Goal: Contribute content: Contribute content

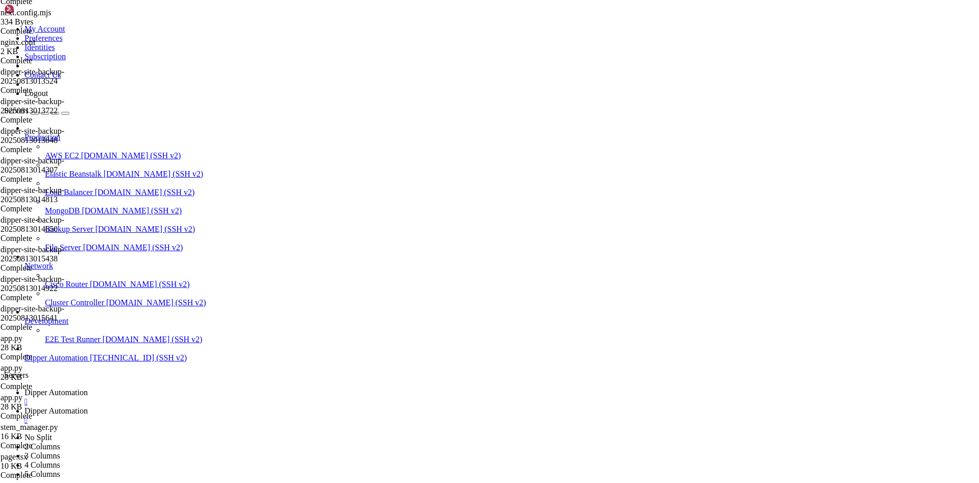
scroll to position [51956, 0]
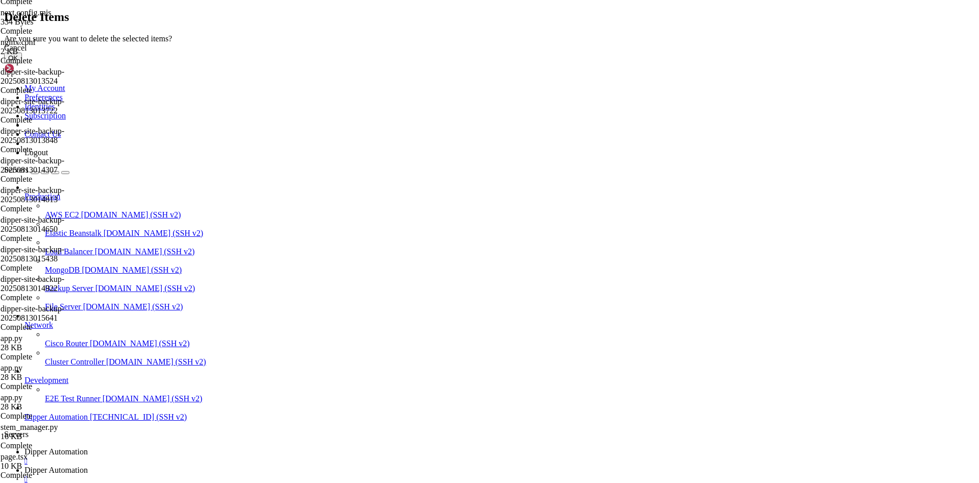
click at [22, 63] on button "OK" at bounding box center [13, 58] width 18 height 11
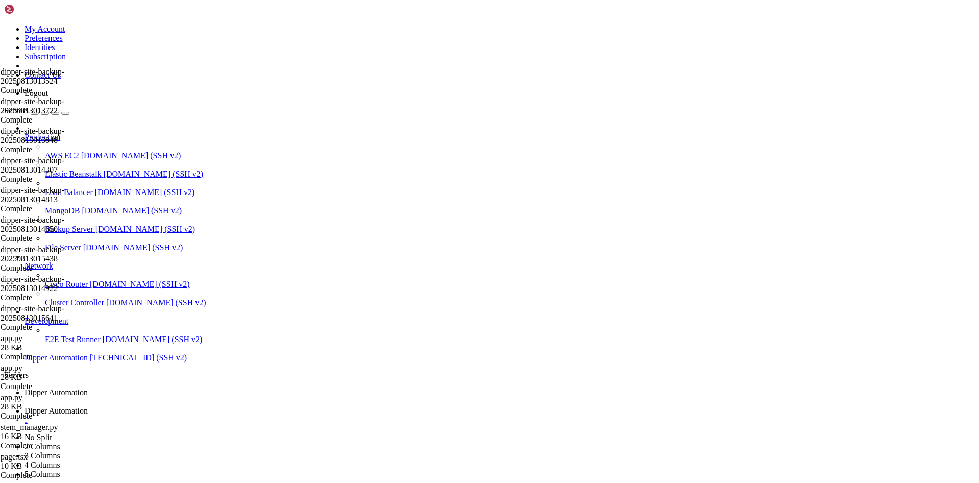
scroll to position [1620, 0]
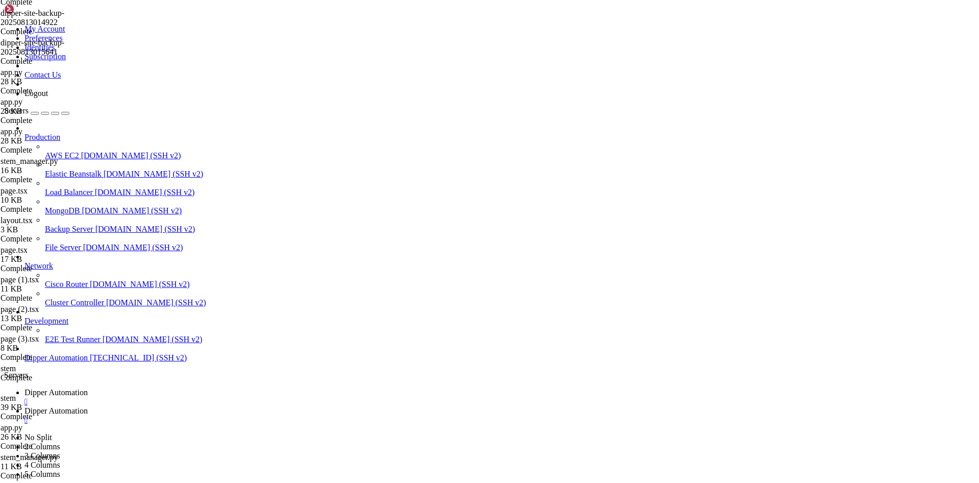
click at [155, 388] on link "Dipper Automation " at bounding box center [499, 397] width 950 height 18
click at [259, 406] on link "Dipper Automation " at bounding box center [499, 415] width 950 height 18
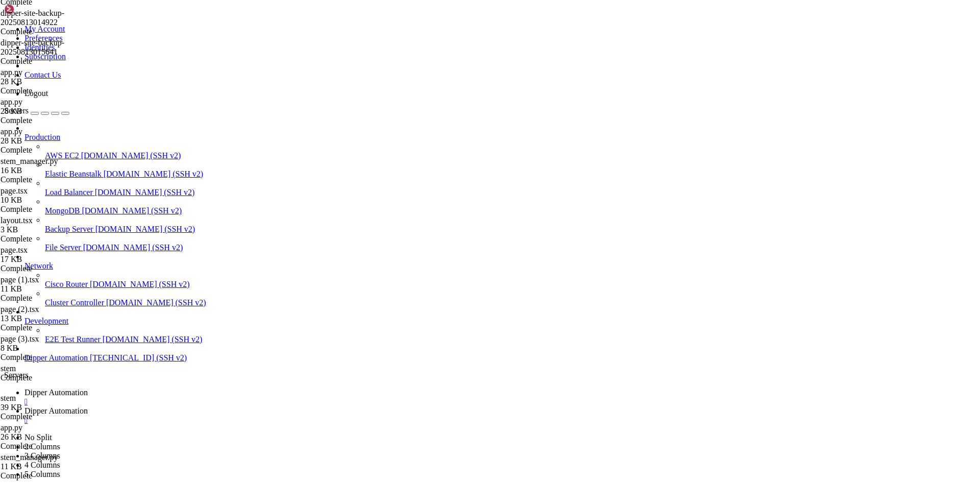
type input "/root/DipperPortal/backend/data"
drag, startPoint x: 261, startPoint y: 57, endPoint x: 147, endPoint y: 58, distance: 114.3
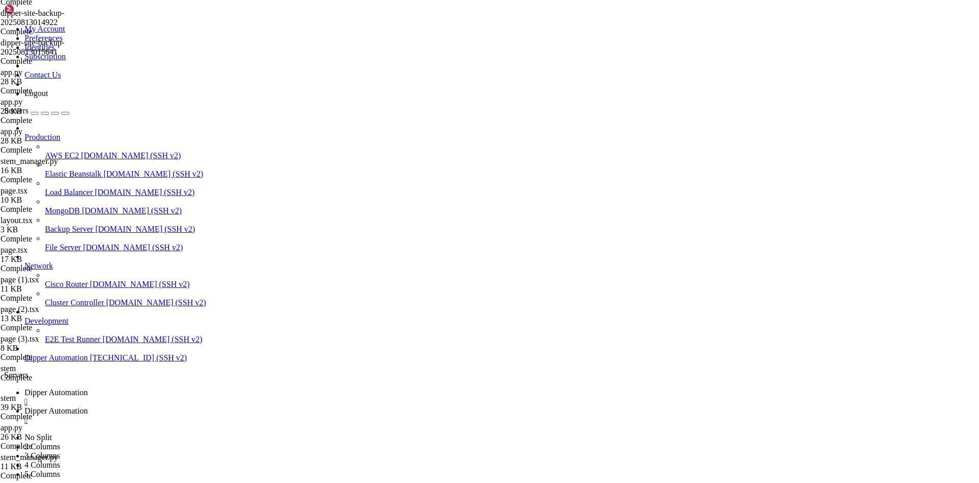
type textarea "d9394d04-51be-40cb-af9b-95ff7a01c0e6,TEste,Quarto,Climatização,,[DATE]T15:19:24…"
click at [88, 406] on span "Dipper Automation" at bounding box center [55, 410] width 63 height 9
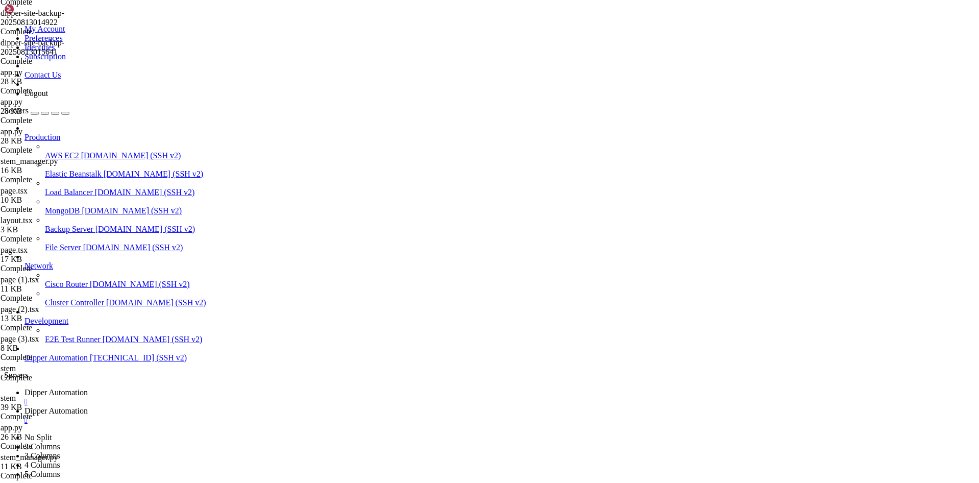
drag, startPoint x: 235, startPoint y: 94, endPoint x: 204, endPoint y: 94, distance: 31.6
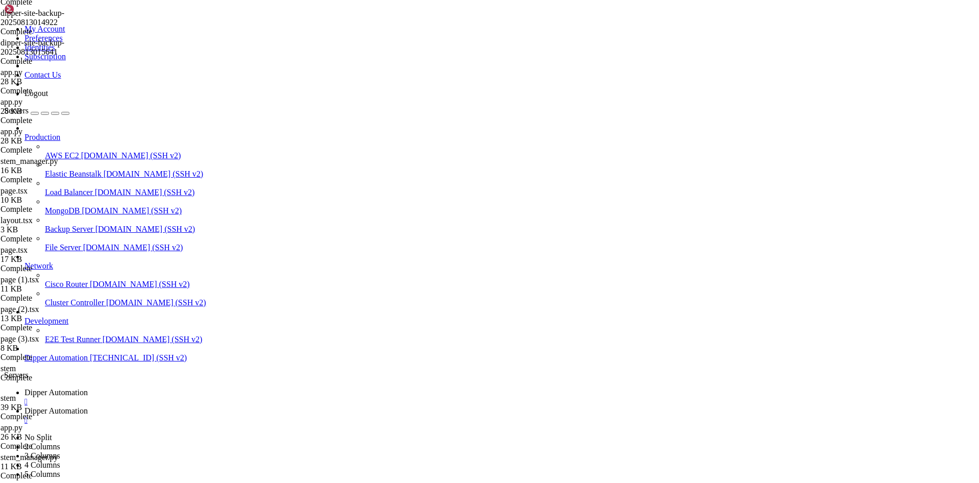
type textarea "1,/stem/controle,Controle,Academia STEM,BarChart3"
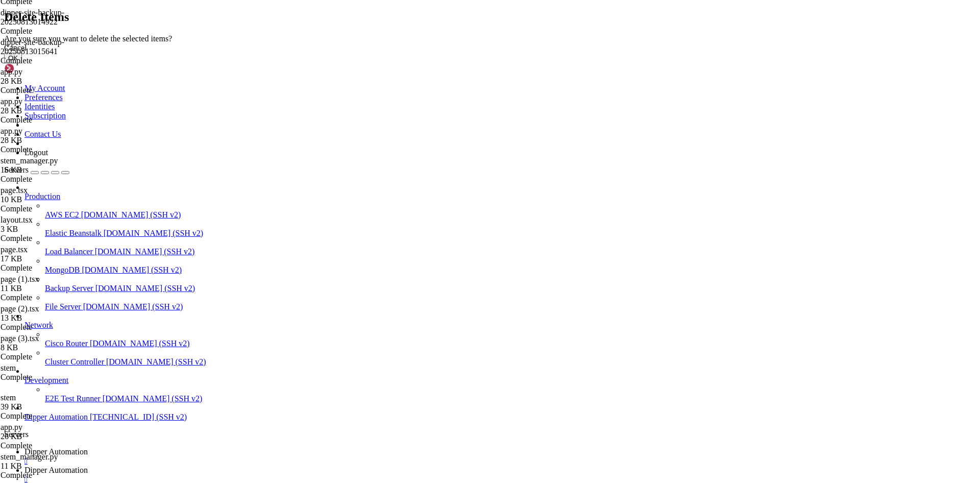
click at [22, 63] on button "OK" at bounding box center [13, 58] width 18 height 11
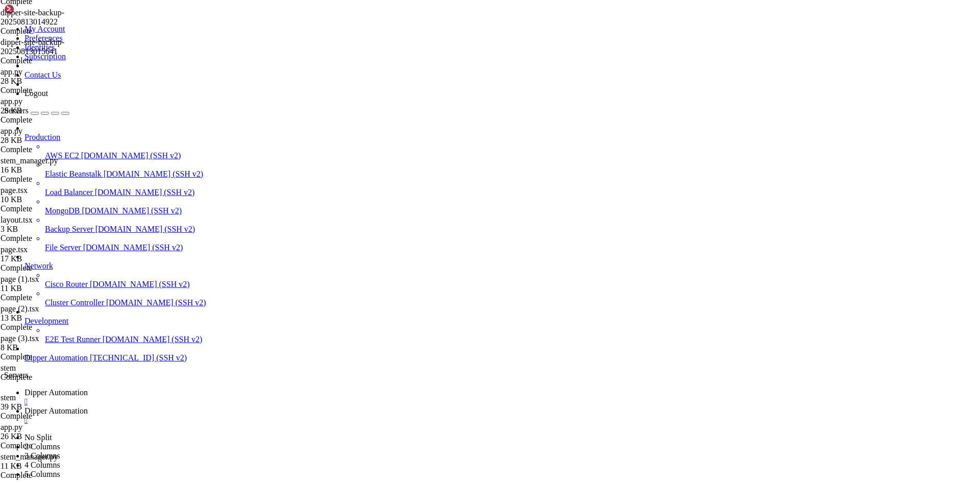
type input "/root/DipperPortal/backend"
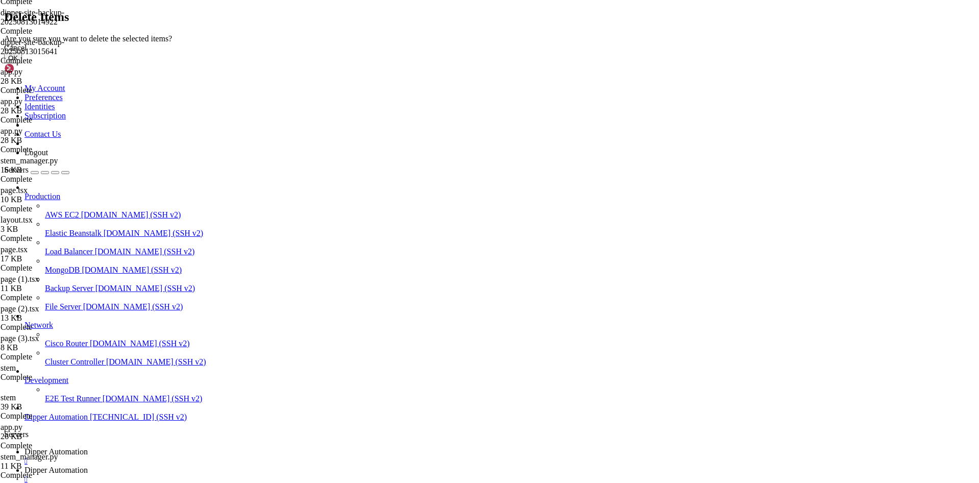
click at [608, 63] on div "Cancel OK" at bounding box center [489, 53] width 971 height 20
click at [22, 63] on button "OK" at bounding box center [13, 58] width 18 height 11
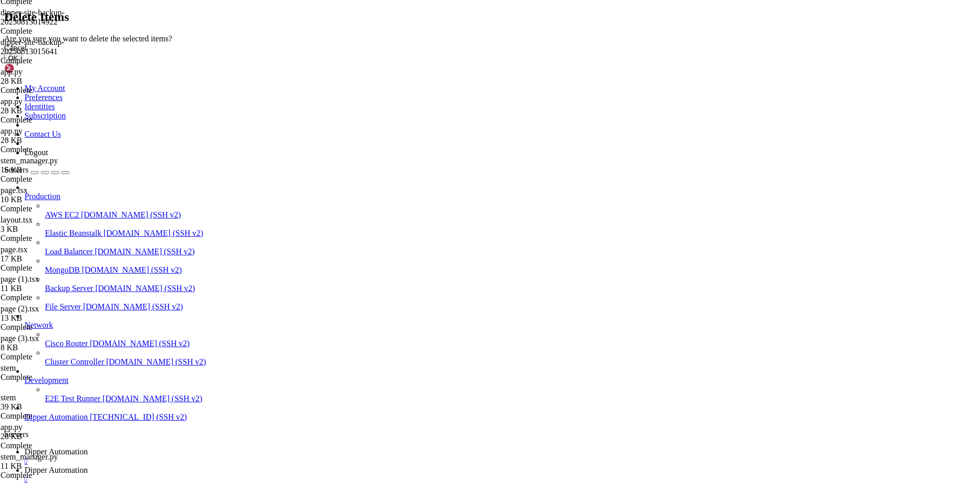
click at [22, 63] on button "OK" at bounding box center [13, 58] width 18 height 11
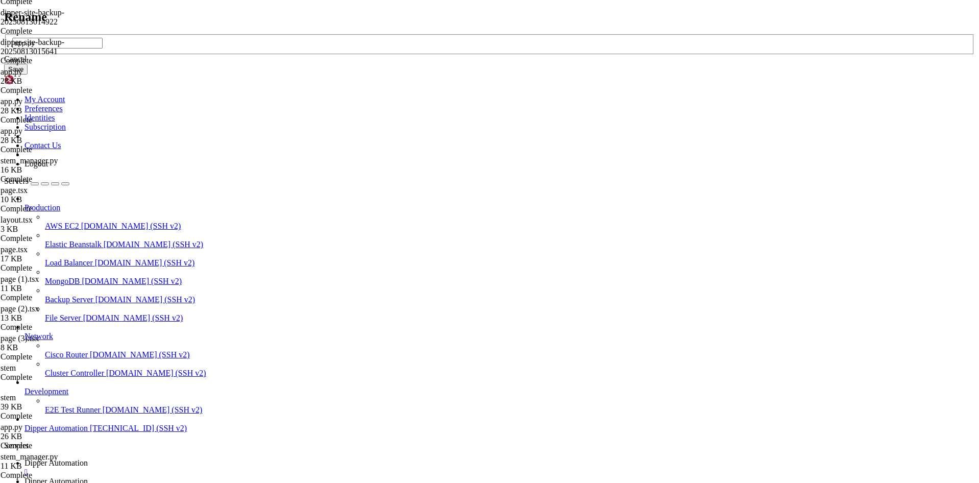
type input "app.py"
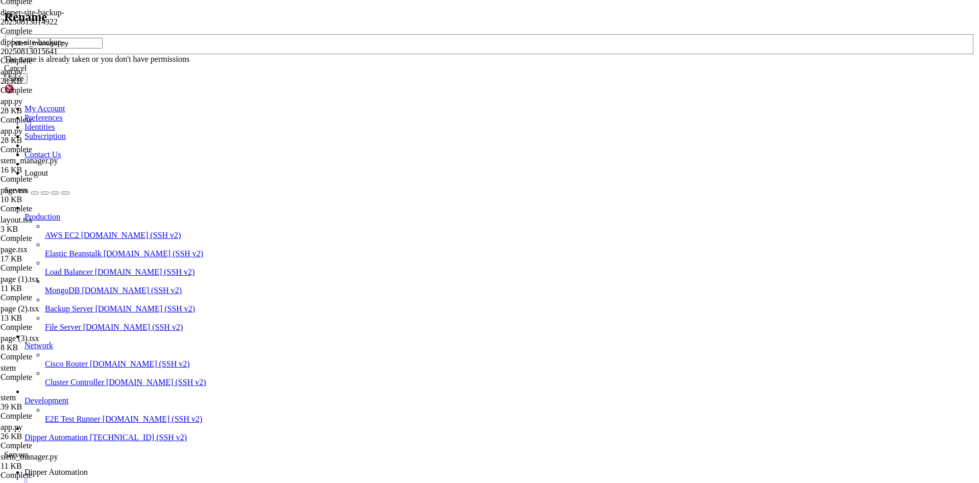
type input "stem_manager.py"
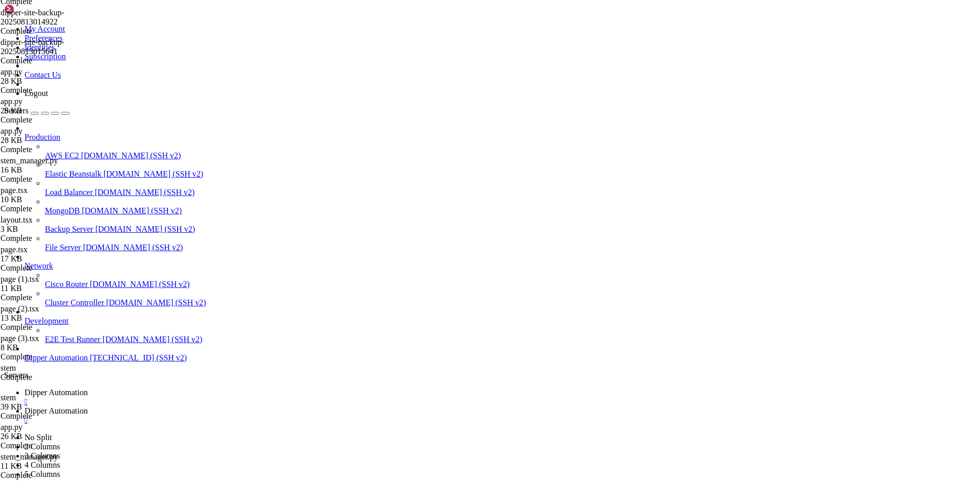
type input "/root/DipperPortal/app/stem/dispositivos"
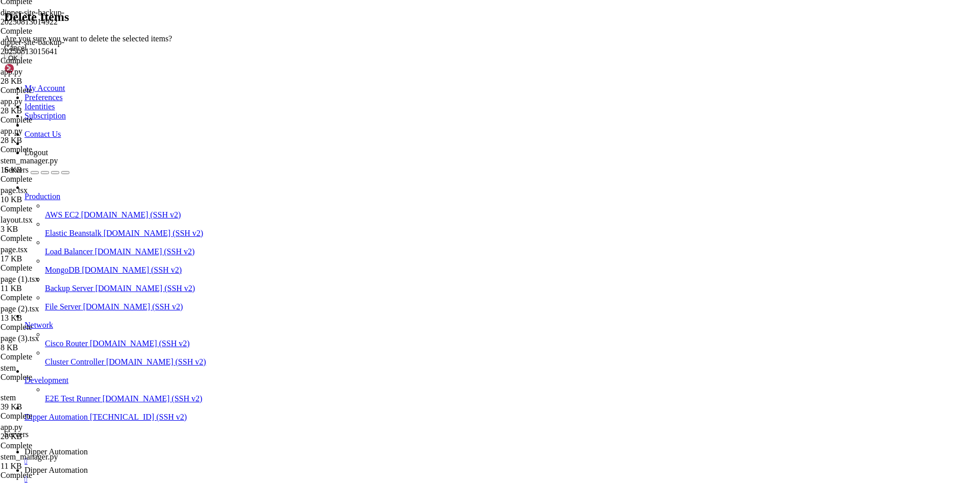
click at [22, 63] on button "OK" at bounding box center [13, 58] width 18 height 11
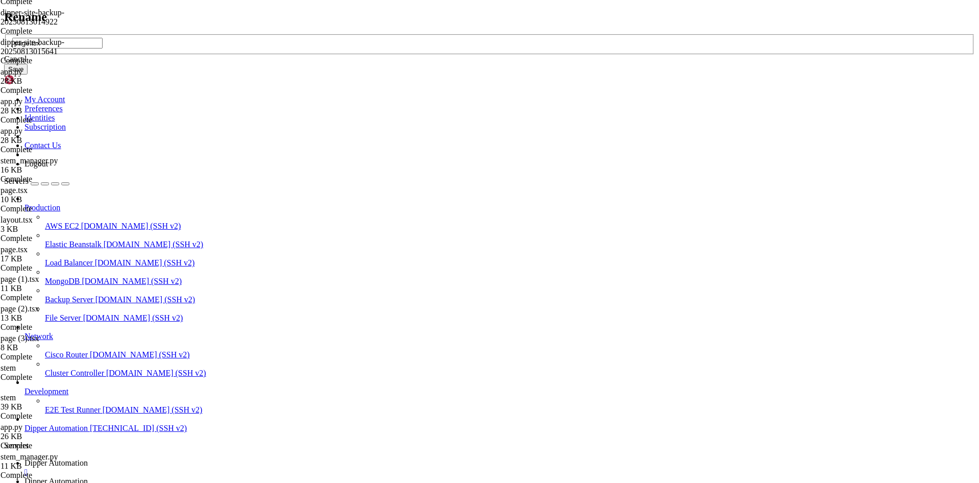
type input "page.tsx"
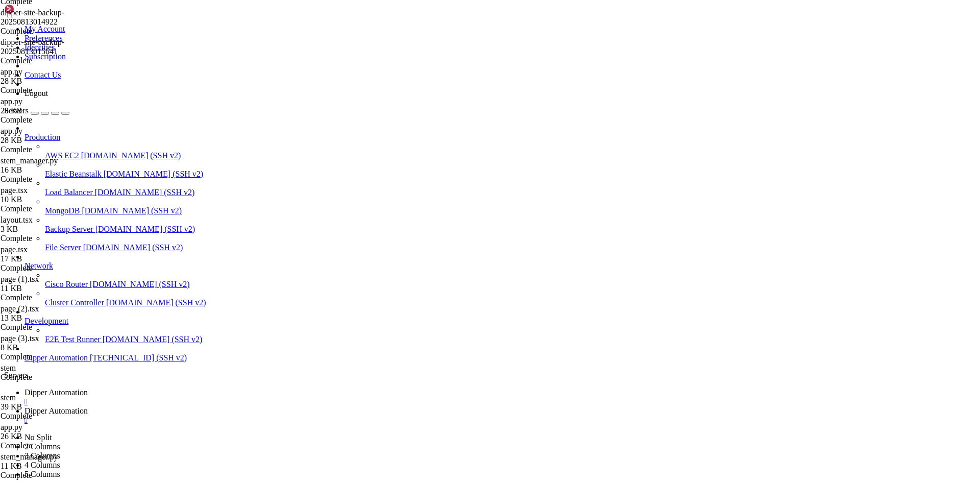
click at [88, 388] on span "Dipper Automation" at bounding box center [55, 392] width 63 height 9
click at [265, 406] on link "Dipper Automation " at bounding box center [499, 415] width 950 height 18
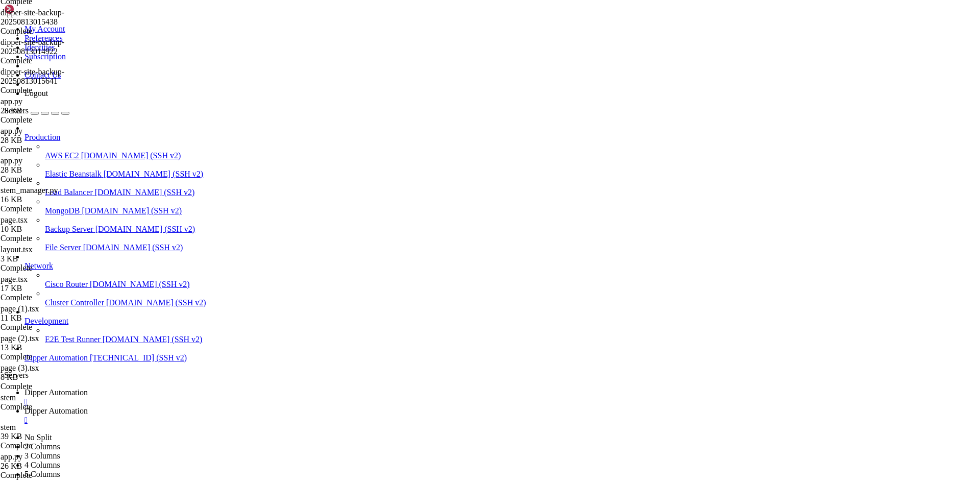
type textarea "}"
paste textarea
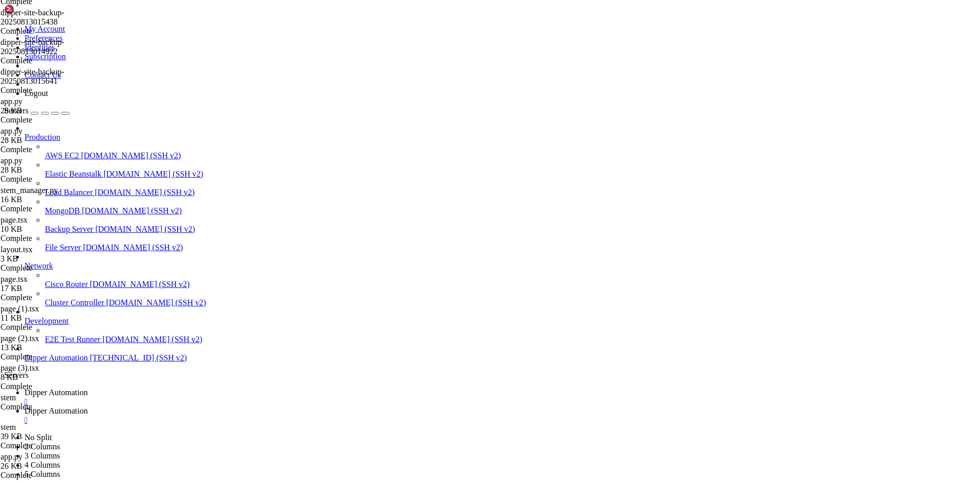
type input "/root/DipperPortal/app/stem/controle"
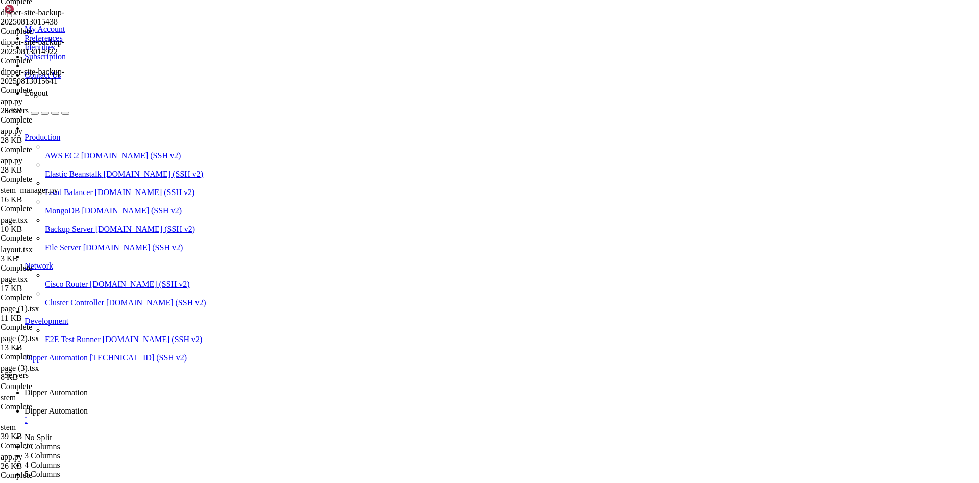
type textarea "}"
paste textarea
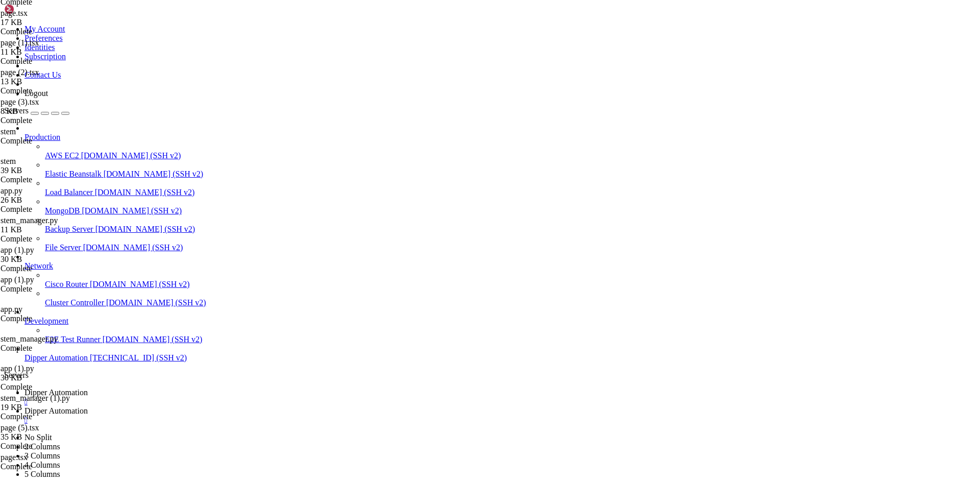
click at [176, 388] on link "Dipper Automation " at bounding box center [499, 397] width 950 height 18
click at [250, 406] on link "Dipper Automation " at bounding box center [499, 415] width 950 height 18
click at [177, 388] on link "Dipper Automation " at bounding box center [499, 397] width 950 height 18
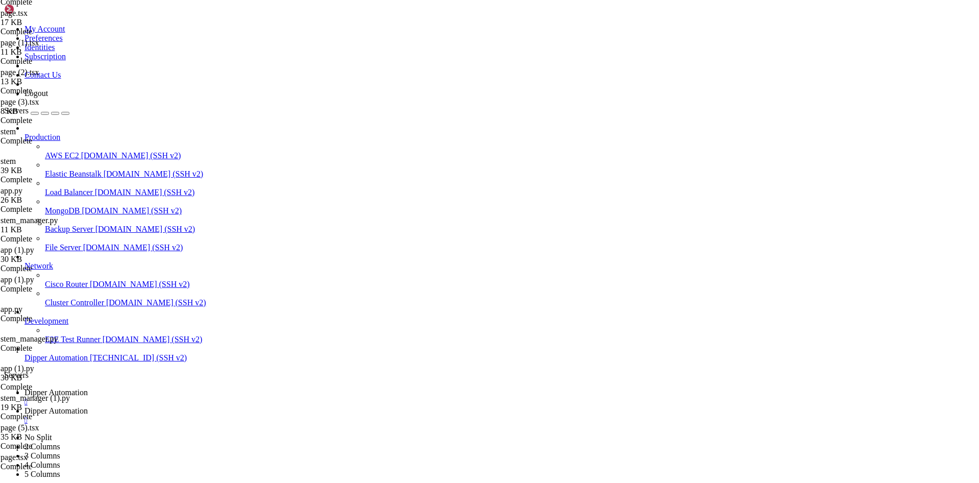
click at [250, 406] on link "Dipper Automation " at bounding box center [499, 415] width 950 height 18
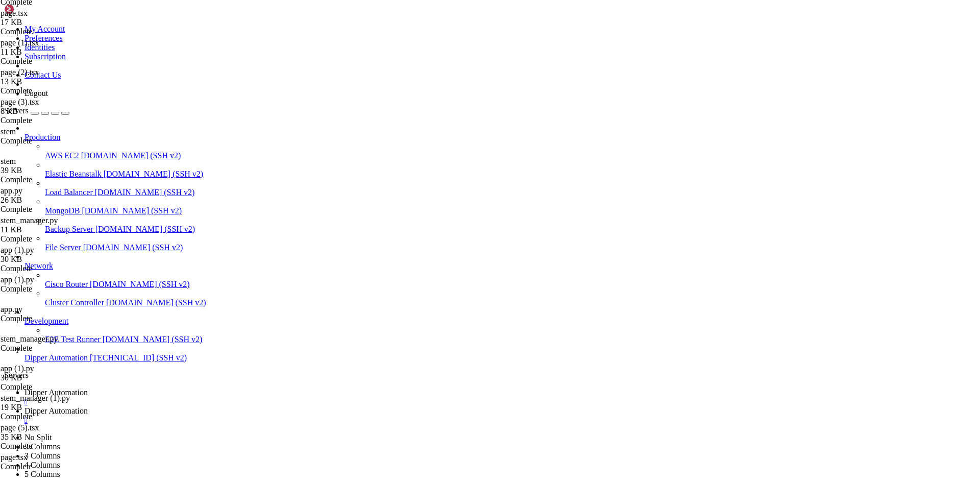
type input "/root/DipperPortal/app/stem/controle"
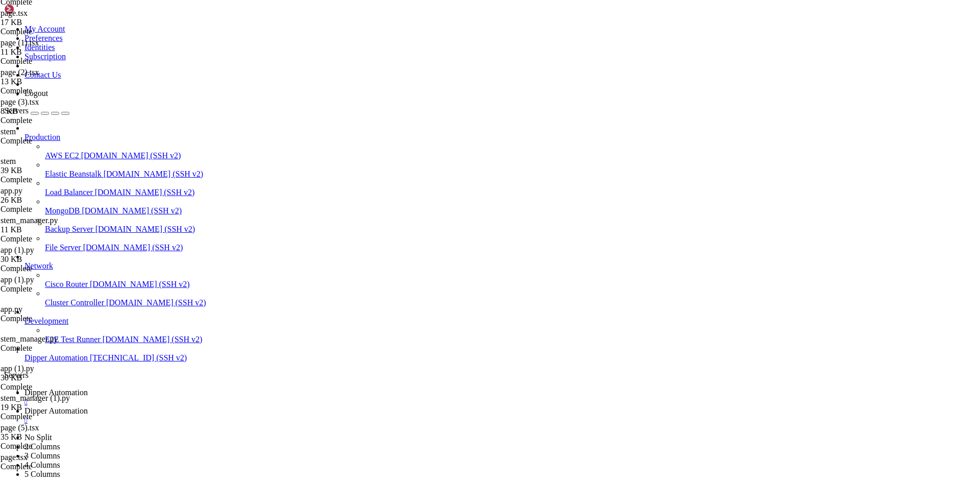
type textarea "// Filter by search term"
type input "5"
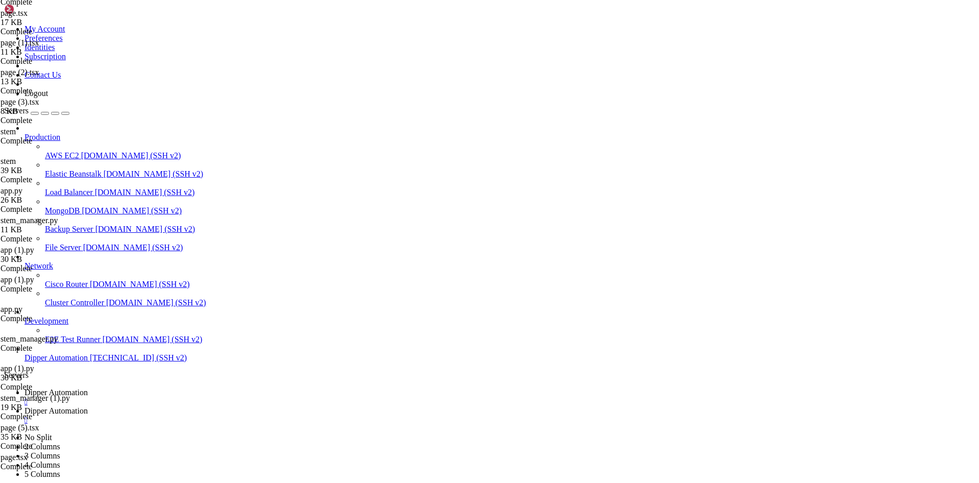
scroll to position [1314, 0]
type input "5000"
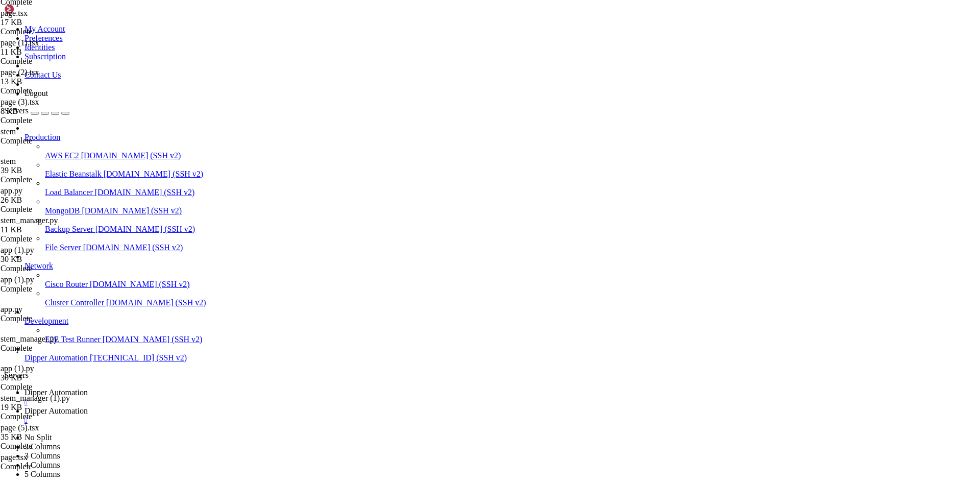
type textarea "const interval = setInterval(fetchDevices, 1000)"
click at [177, 388] on link "Dipper Automation " at bounding box center [499, 397] width 950 height 18
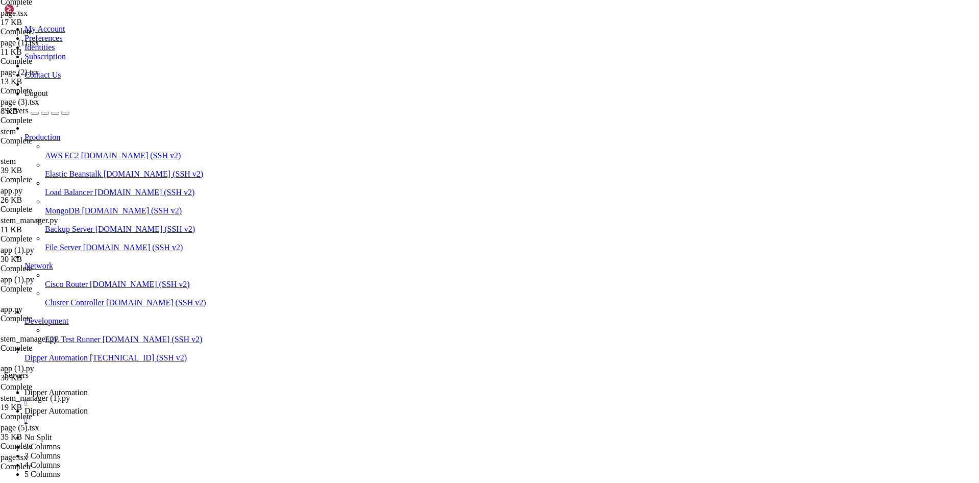
scroll to position [55721, 0]
click at [256, 406] on link "Dipper Automation " at bounding box center [499, 415] width 950 height 18
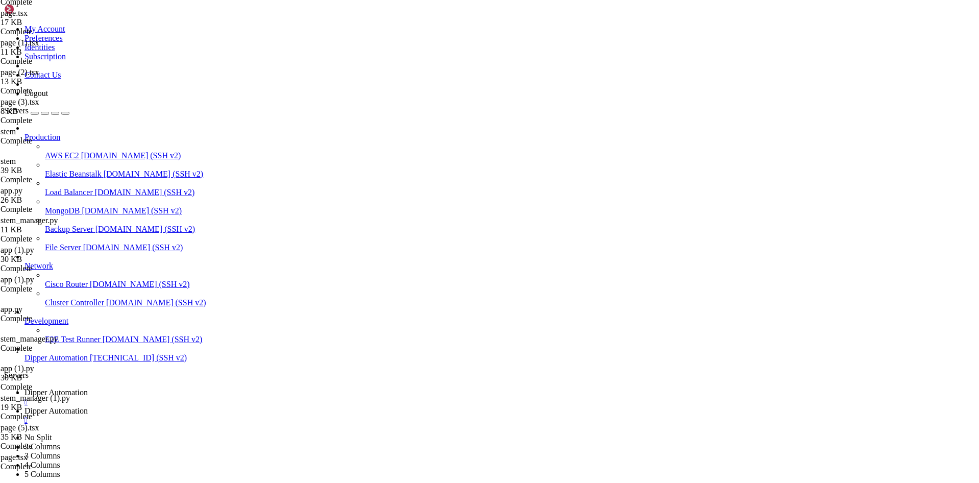
type input "/root/DipperPortal/backend/data"
drag, startPoint x: 336, startPoint y: 131, endPoint x: 146, endPoint y: 97, distance: 193.4
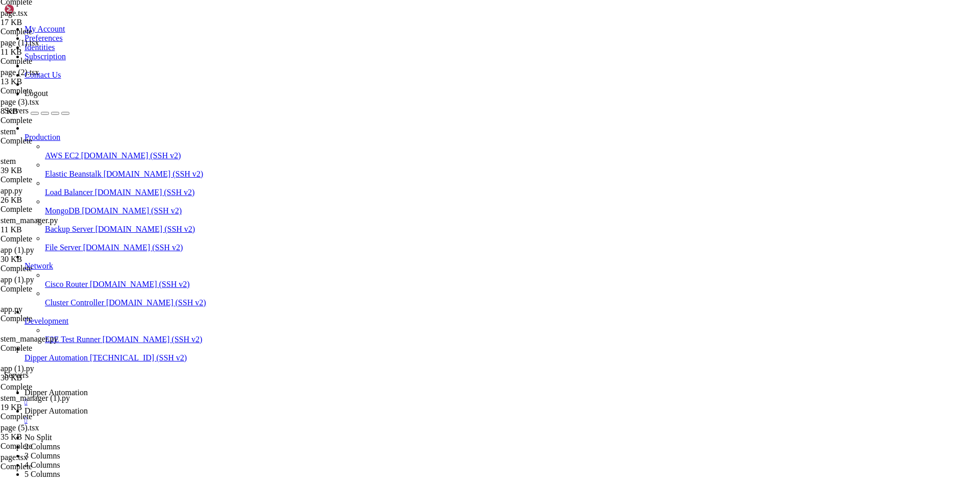
type textarea "1,/stem/configuracoes,Configurações,Academia STEM,Settings 6,/laviniense/regist…"
drag, startPoint x: 323, startPoint y: 85, endPoint x: 116, endPoint y: 34, distance: 213.3
drag, startPoint x: 322, startPoint y: 88, endPoint x: 131, endPoint y: 57, distance: 193.3
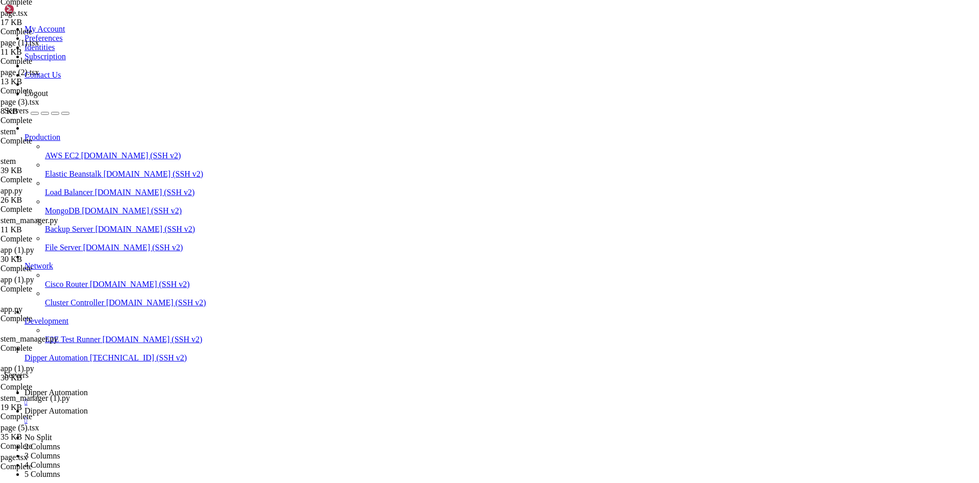
type textarea "1,/laviniense/registros,Registros,Laviniense,ClipboardList 1,/laviniense/pessoa…"
type textarea "userId,path,name,client,icon"
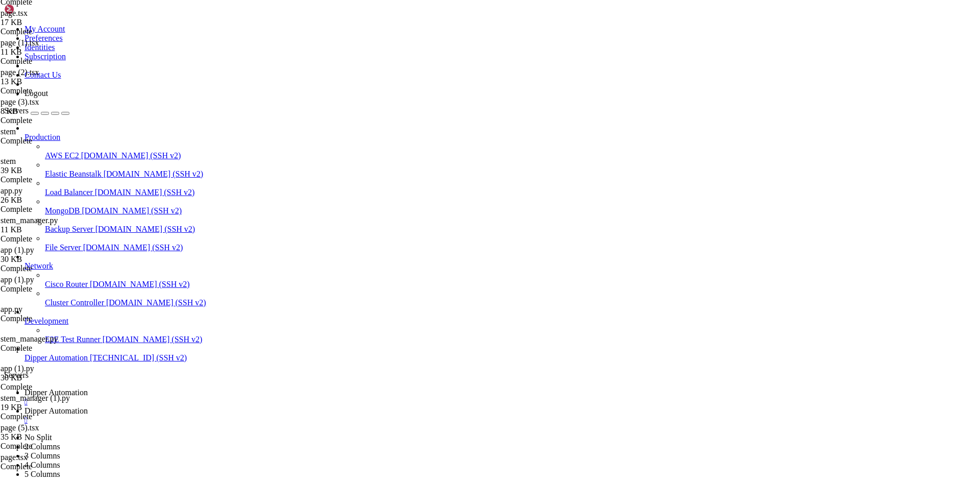
type input "/root/DipperPortal/app/login/_components"
drag, startPoint x: 225, startPoint y: 327, endPoint x: 305, endPoint y: 326, distance: 79.6
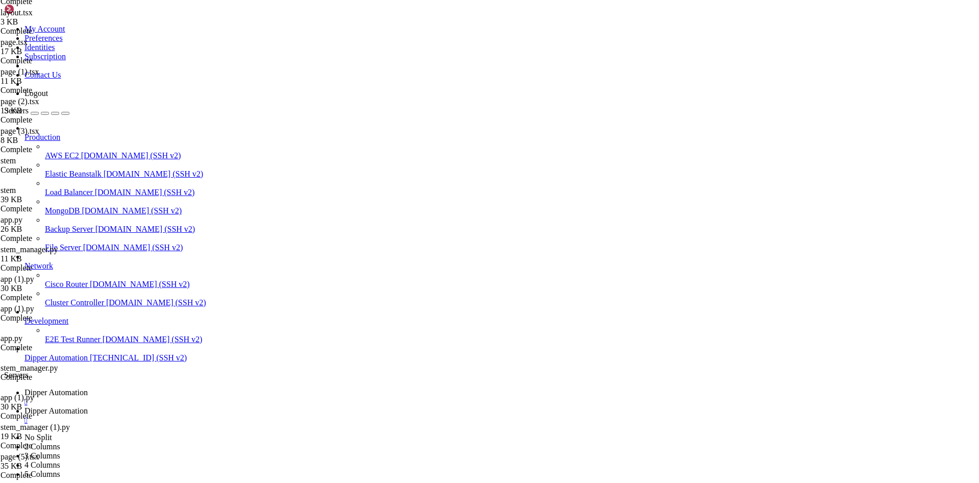
type textarea "console.log("Login Flask bem-sucedido:", data.user)"
click at [88, 388] on span "Dipper Automation" at bounding box center [55, 392] width 63 height 9
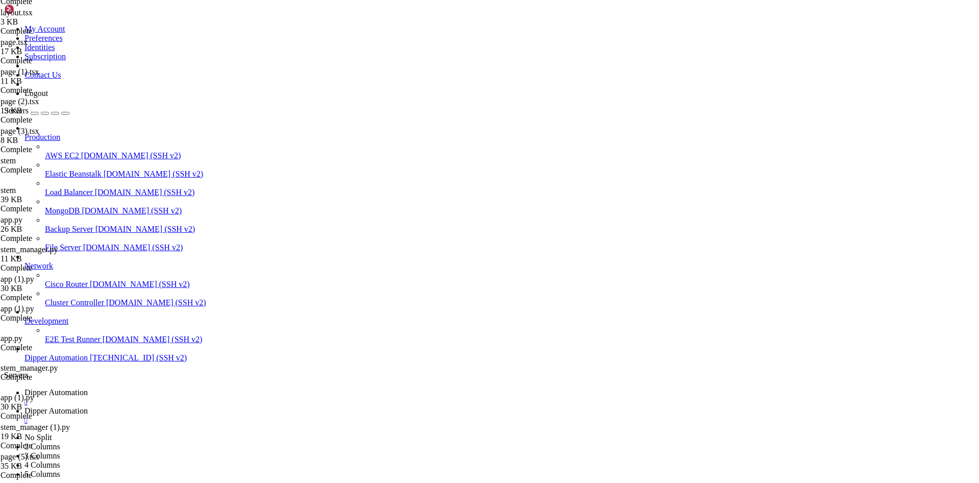
scroll to position [57369, 0]
click at [88, 406] on span "Dipper Automation" at bounding box center [55, 410] width 63 height 9
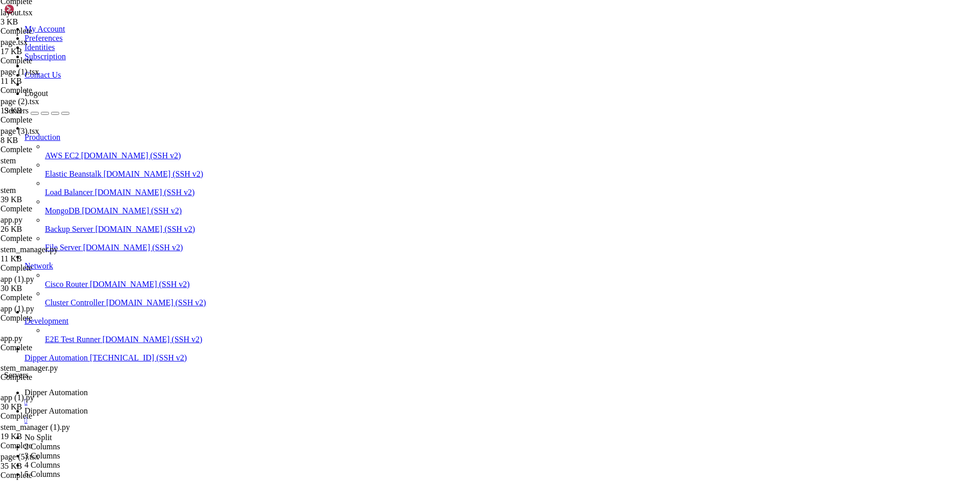
type input "/root/DipperPortal/backend/data"
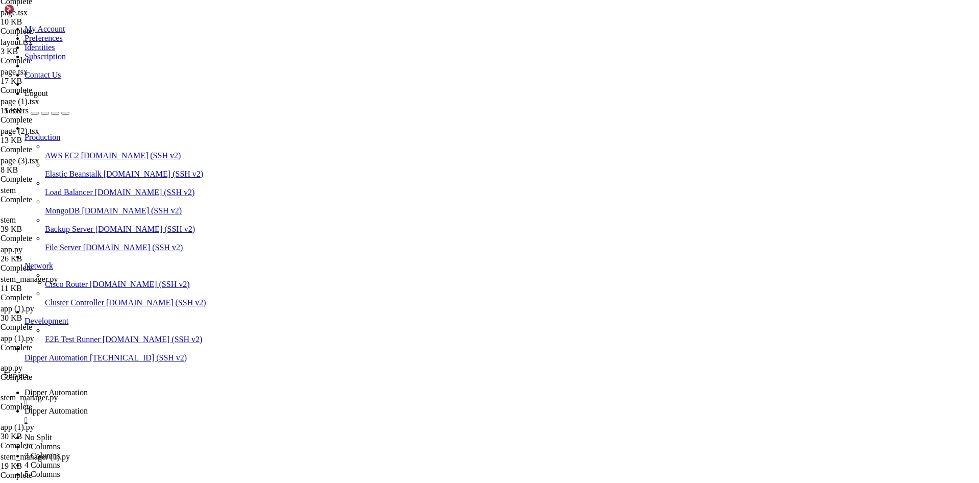
drag, startPoint x: 409, startPoint y: 64, endPoint x: 124, endPoint y: 55, distance: 284.9
type textarea "1,/stem/controle,Controle,Academia STEM,BarChart3"
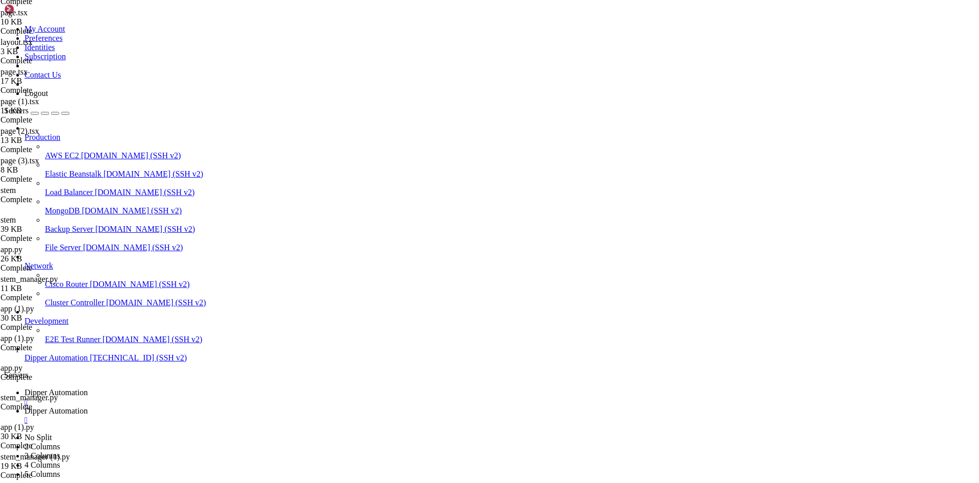
type textarea "1,/stem/dispositivos,Dispositivos,Academia STEM,BarChart3"
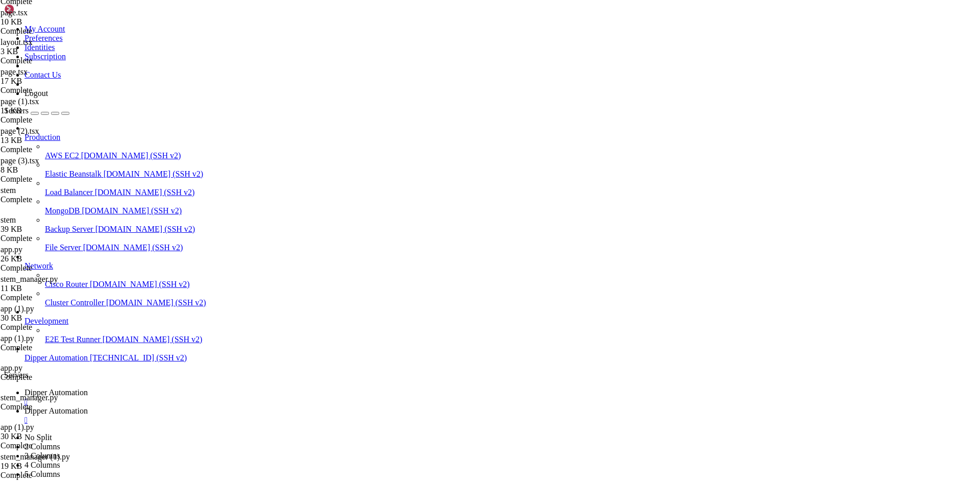
scroll to position [0, 0]
click at [178, 388] on link "Dipper Automation " at bounding box center [499, 397] width 950 height 18
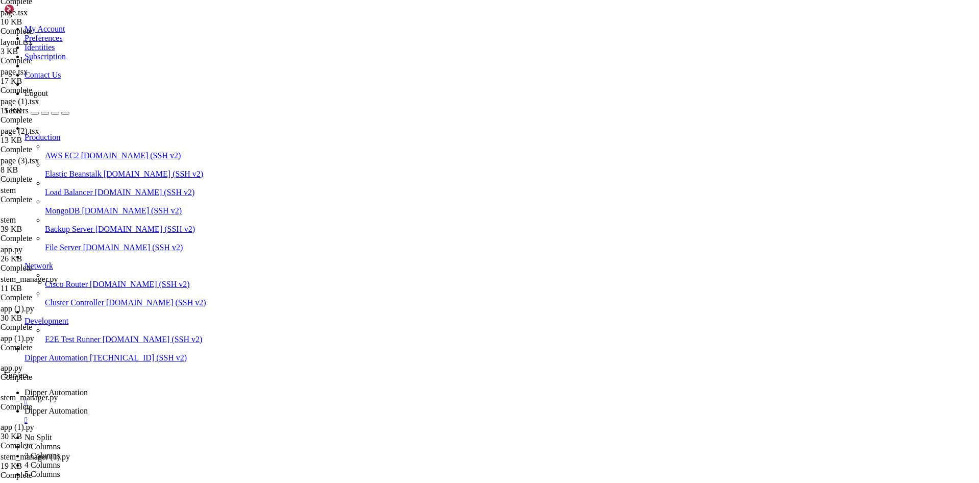
click at [88, 406] on span "Dipper Automation" at bounding box center [55, 410] width 63 height 9
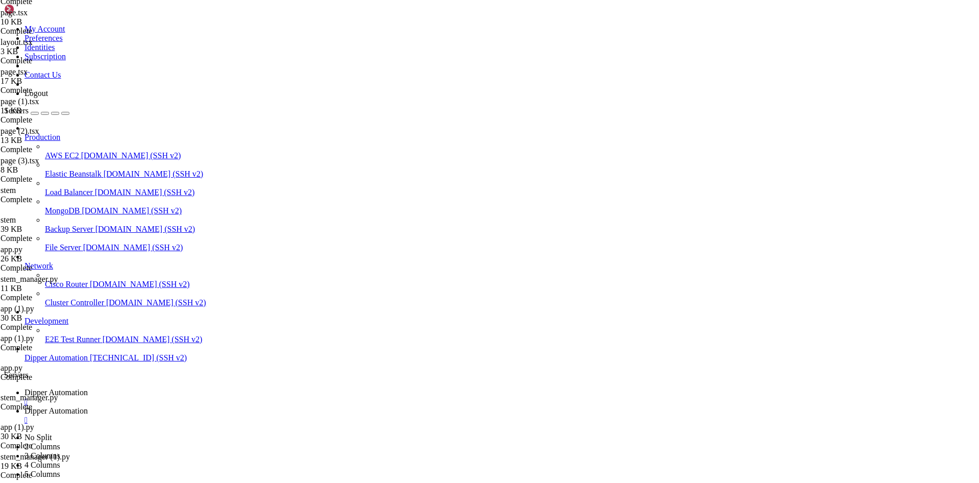
type input "/root/DipperPortal/app/stem/dispositivos"
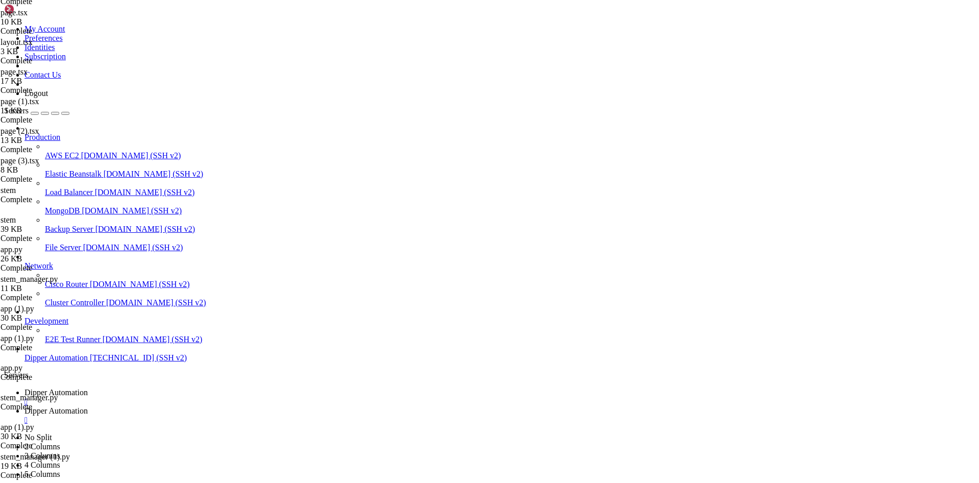
type textarea "}"
paste textarea
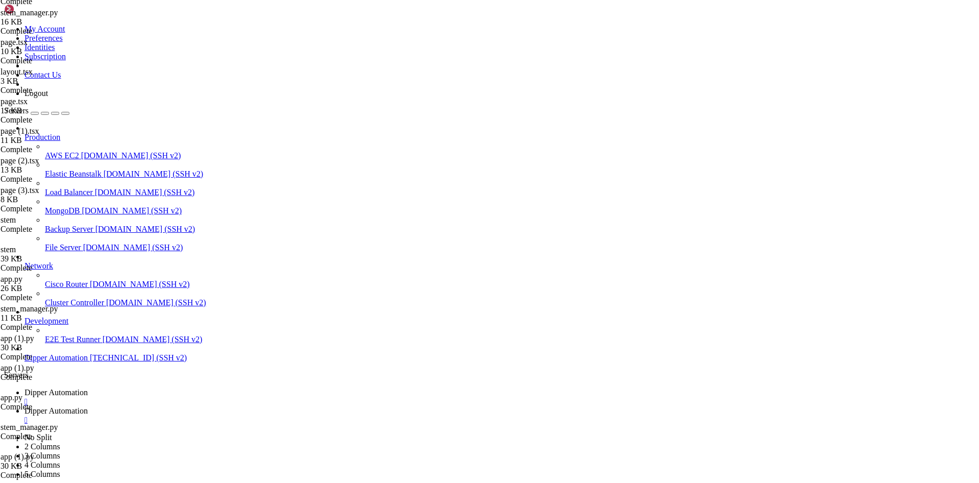
type input "/root/DipperPortal/backend"
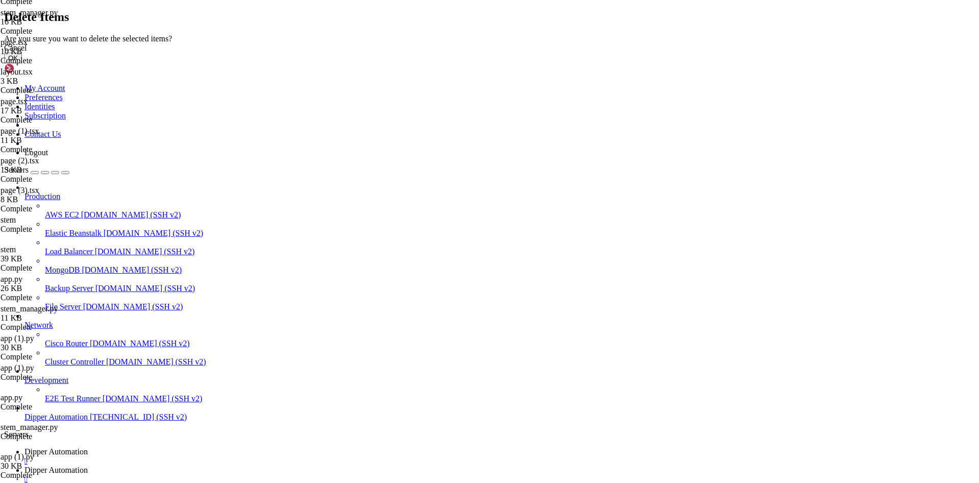
click at [631, 63] on div "Cancel OK" at bounding box center [489, 53] width 971 height 20
click at [22, 63] on button "OK" at bounding box center [13, 58] width 18 height 11
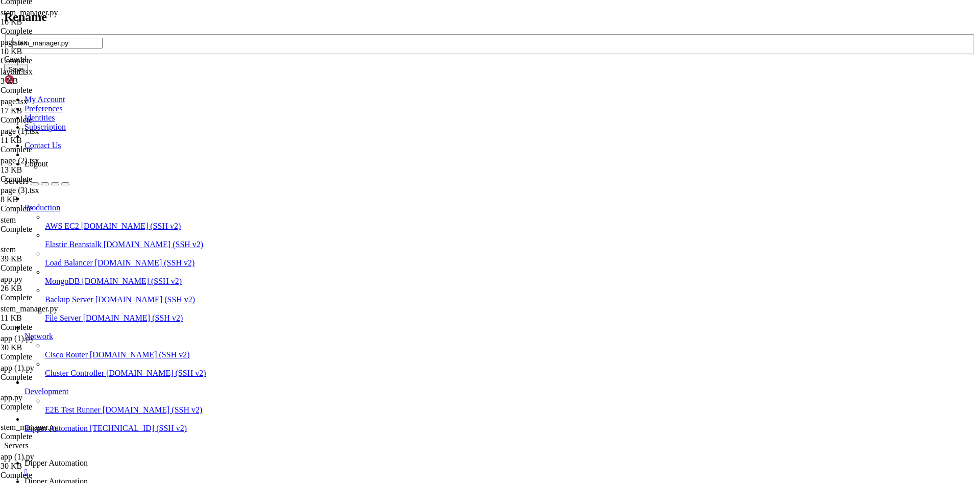
type input "stem_manager.py"
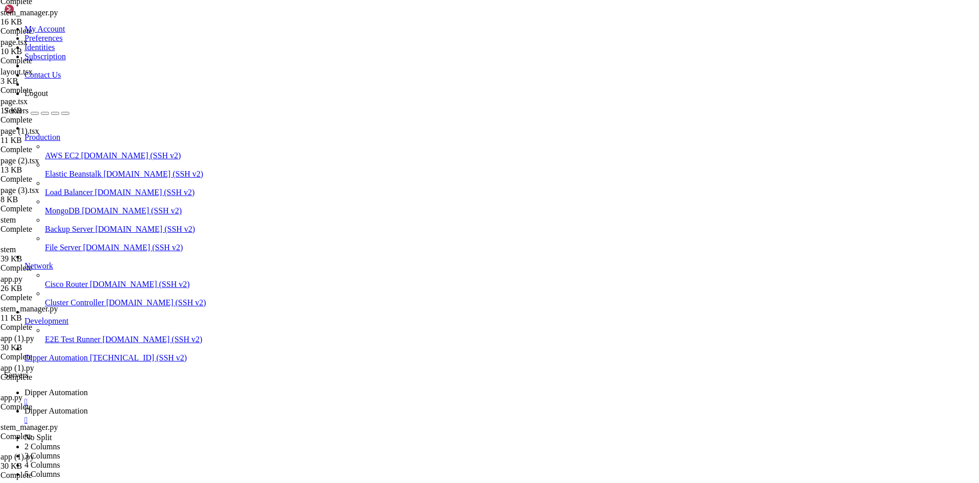
click at [88, 388] on span "Dipper Automation" at bounding box center [55, 392] width 63 height 9
click at [88, 406] on span "Dipper Automation" at bounding box center [55, 410] width 63 height 9
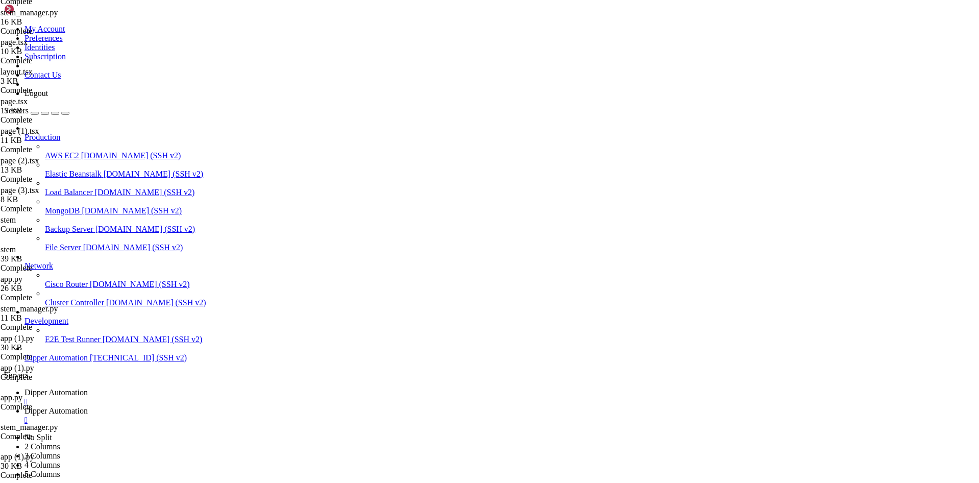
type input "/root/DipperPortal/app"
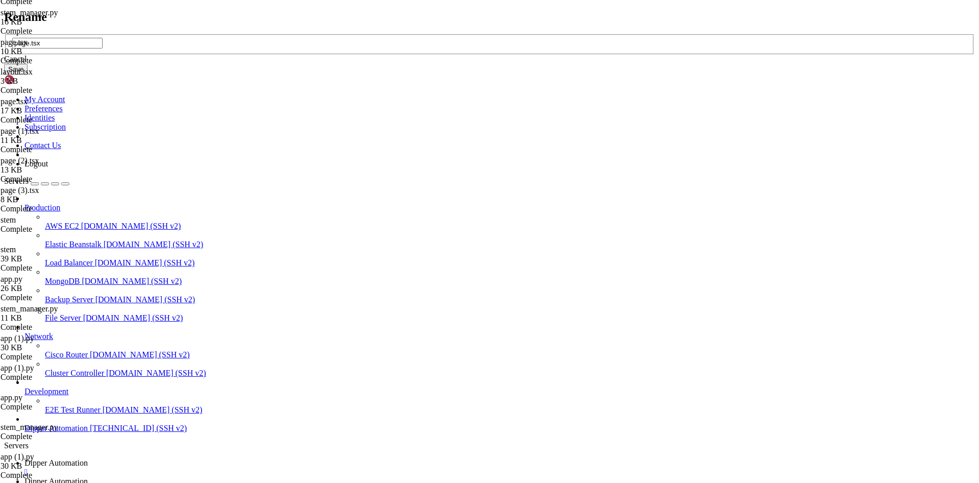
type input "page.tsx"
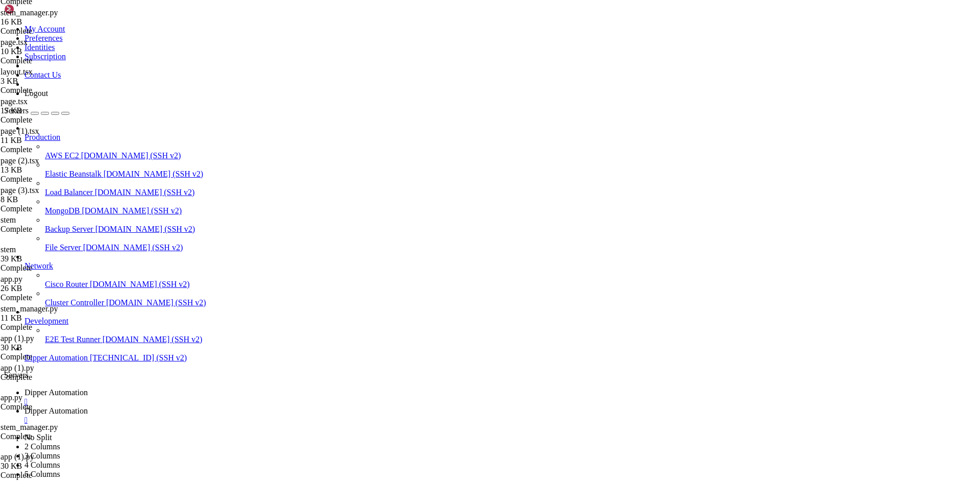
scroll to position [193, 0]
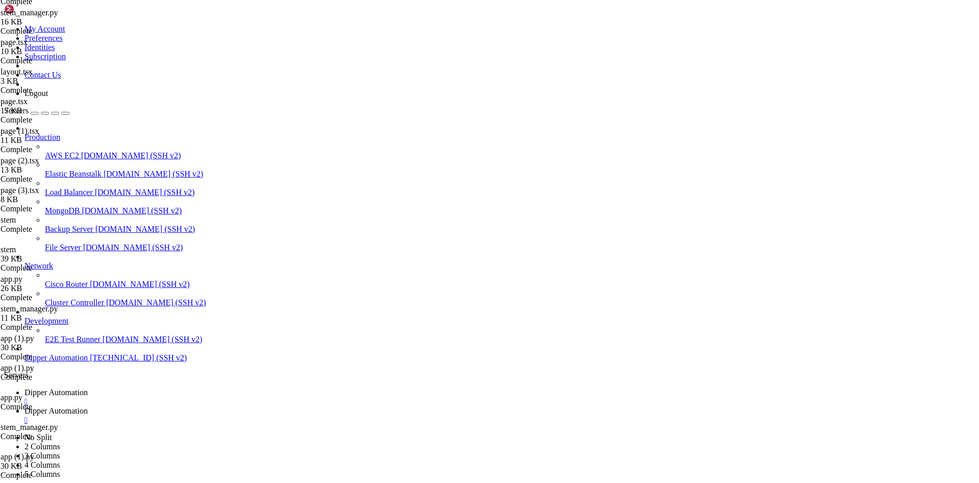
type input "/root/DipperPortal/app/login/_components"
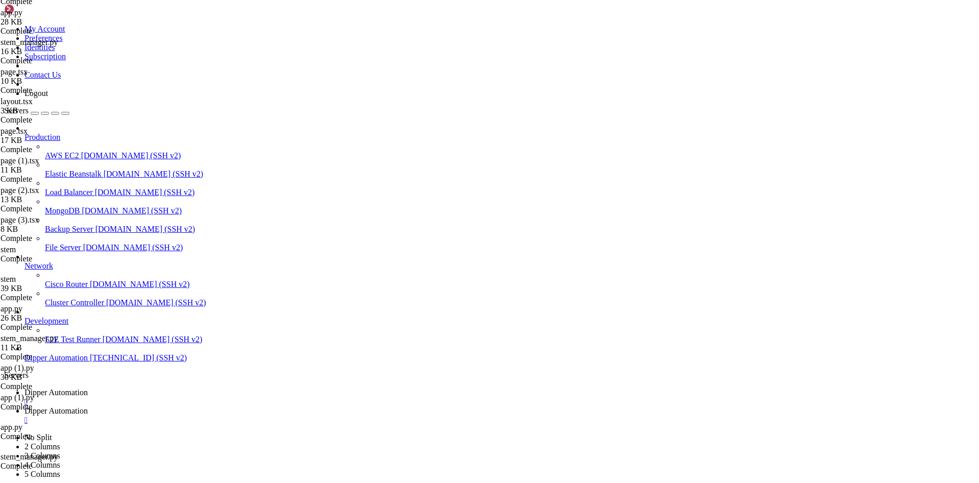
type textarea "router.push("/")"
click at [88, 388] on span "Dipper Automation" at bounding box center [55, 392] width 63 height 9
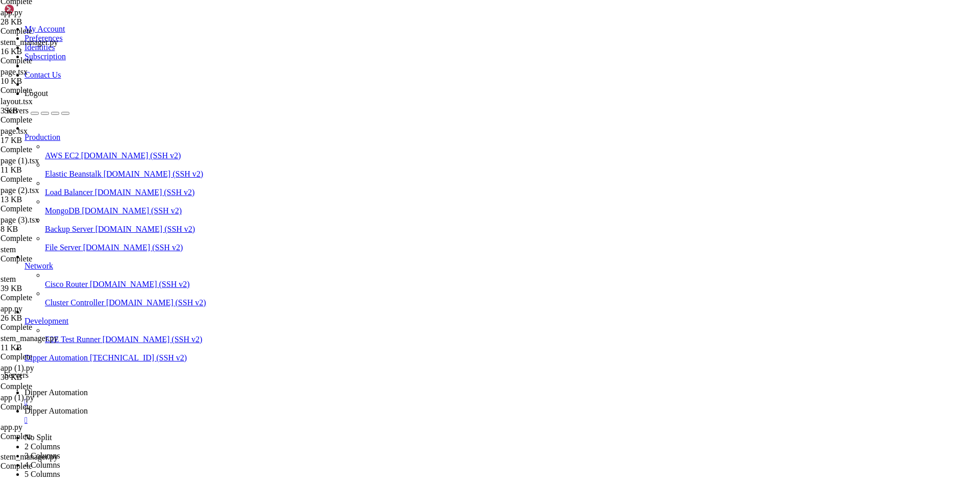
scroll to position [60544, 0]
click at [259, 406] on link "Dipper Automation " at bounding box center [499, 415] width 950 height 18
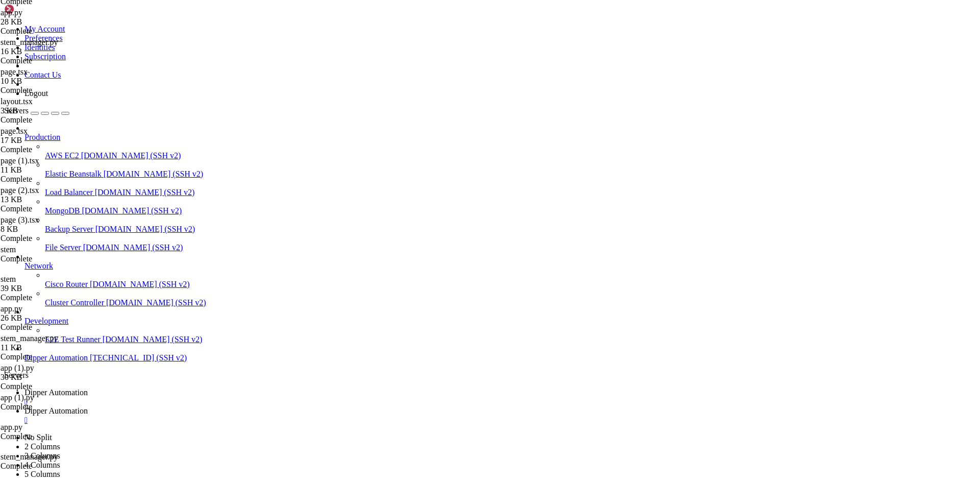
type input "/root/DipperPortal/app"
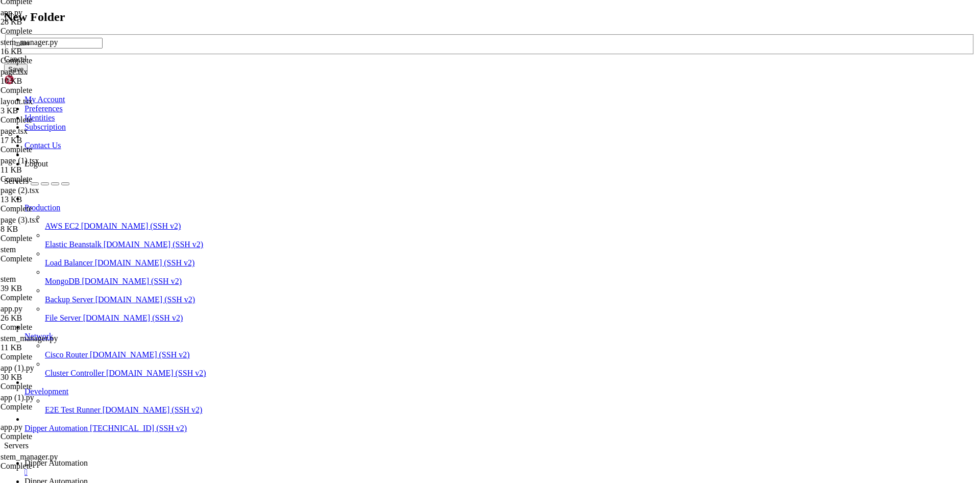
type input "main"
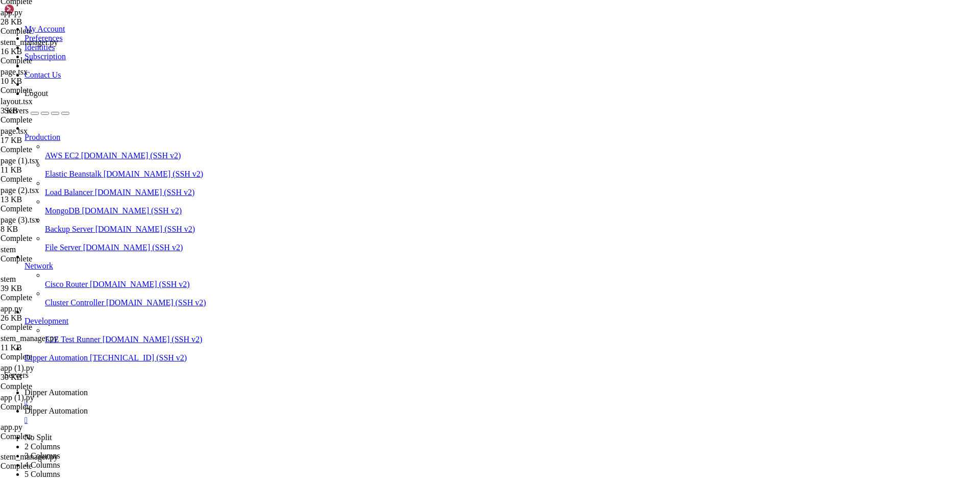
drag, startPoint x: 174, startPoint y: 311, endPoint x: 292, endPoint y: 310, distance: 118.4
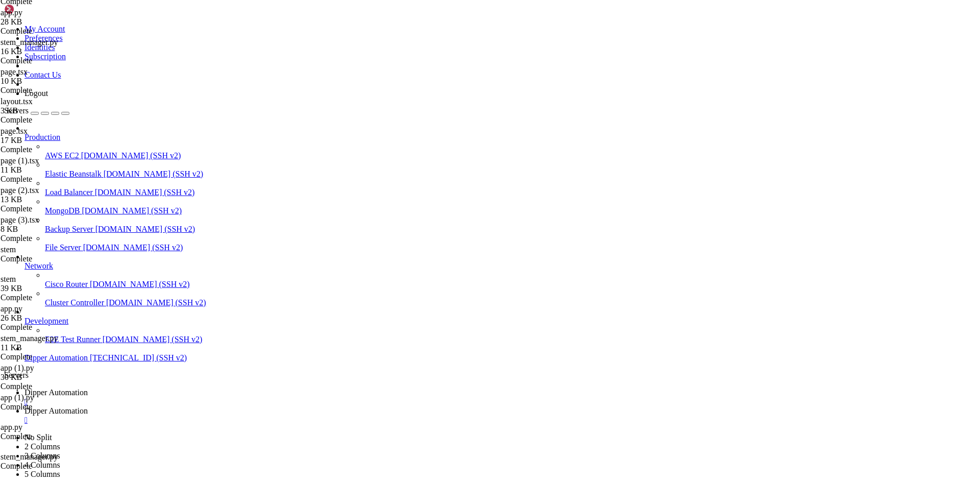
type input "/root/DipperPortal/app/main"
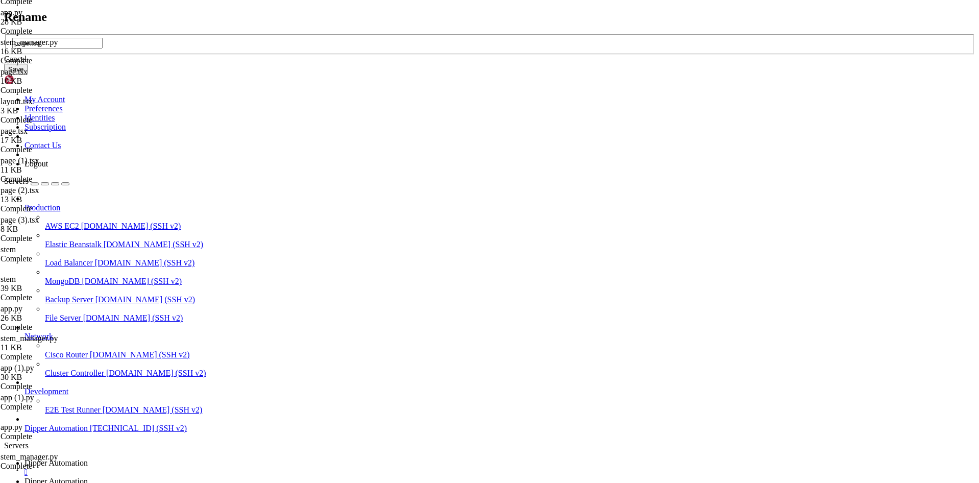
type input "page.tsx"
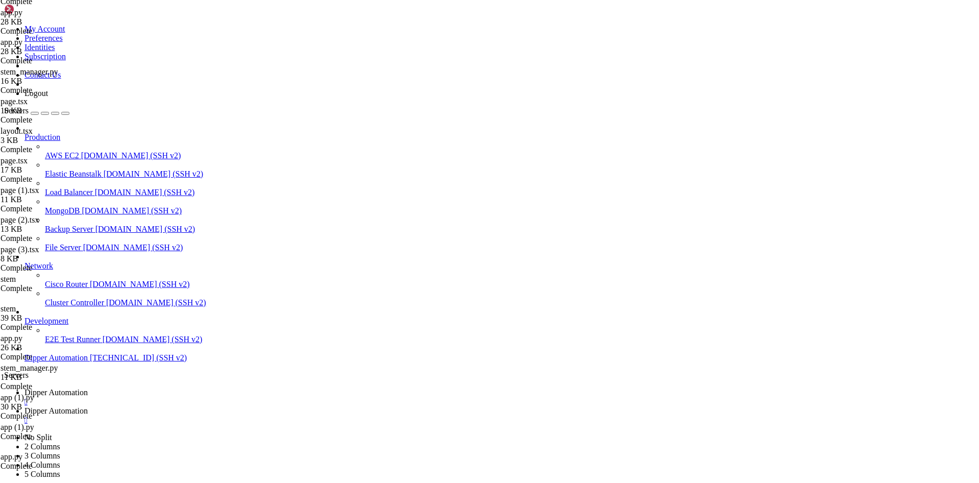
type input "/root/DipperPortal/app/login/_components"
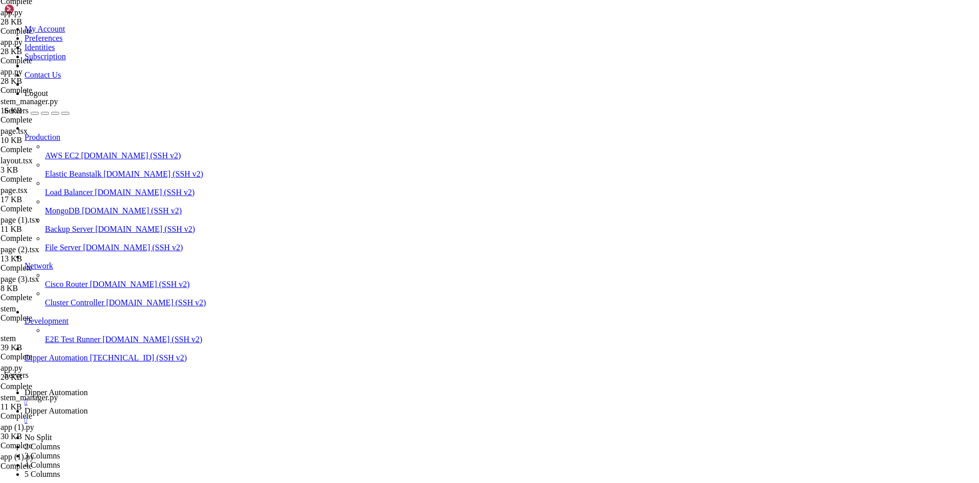
type textarea "router.push("/main")"
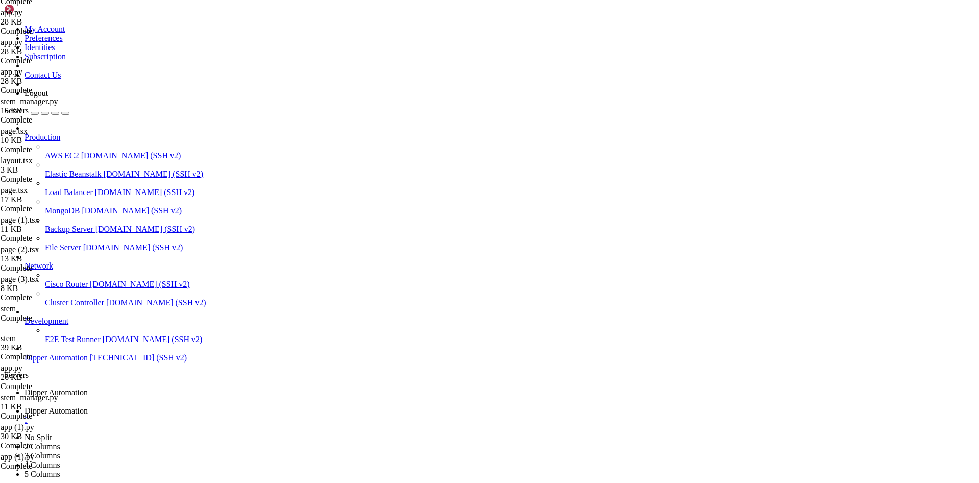
click at [88, 388] on span "Dipper Automation" at bounding box center [55, 392] width 63 height 9
click at [88, 406] on span "Dipper Automation" at bounding box center [55, 410] width 63 height 9
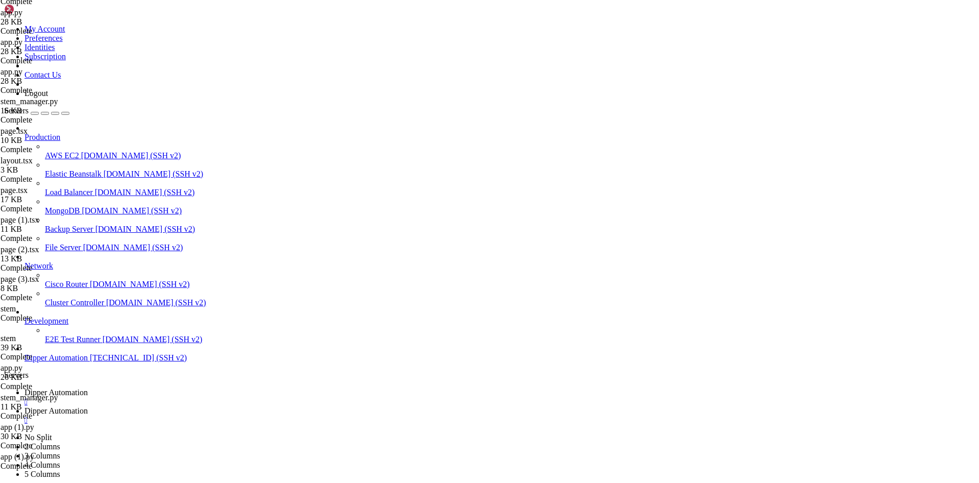
type input "/root/DipperPortal/backend/data"
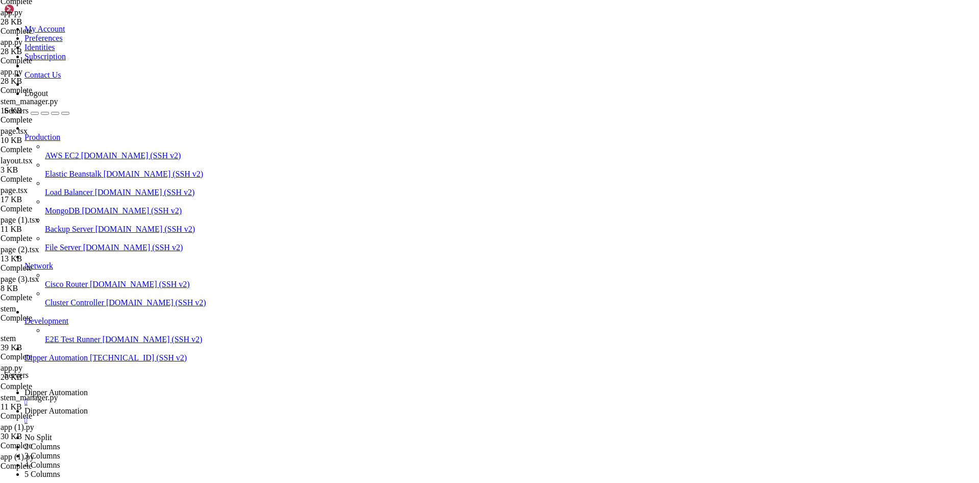
drag, startPoint x: 847, startPoint y: 288, endPoint x: 299, endPoint y: 88, distance: 583.1
drag, startPoint x: 334, startPoint y: 62, endPoint x: 119, endPoint y: 64, distance: 214.8
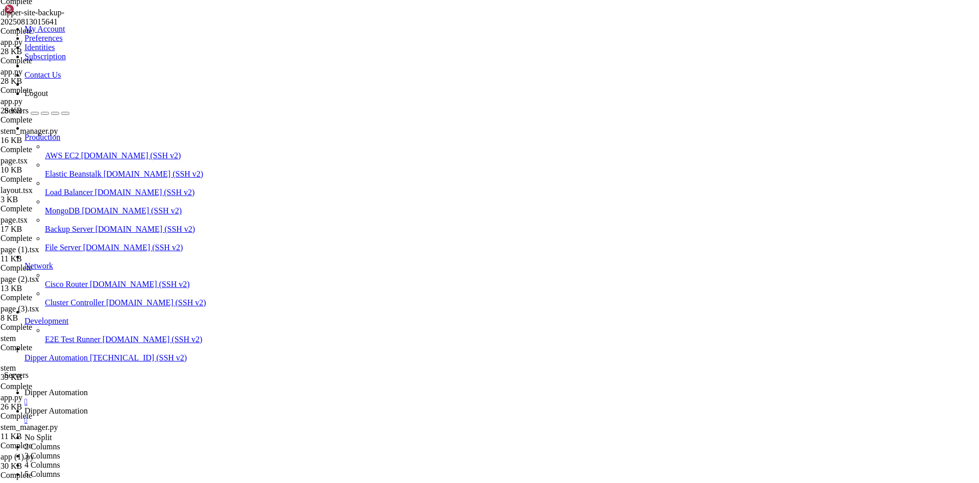
type textarea "1,/stem/dispositivos,Dispositivos,Academia STEM,BarChart3"
type textarea "1,/main,Início,Dipper,BarChart3"
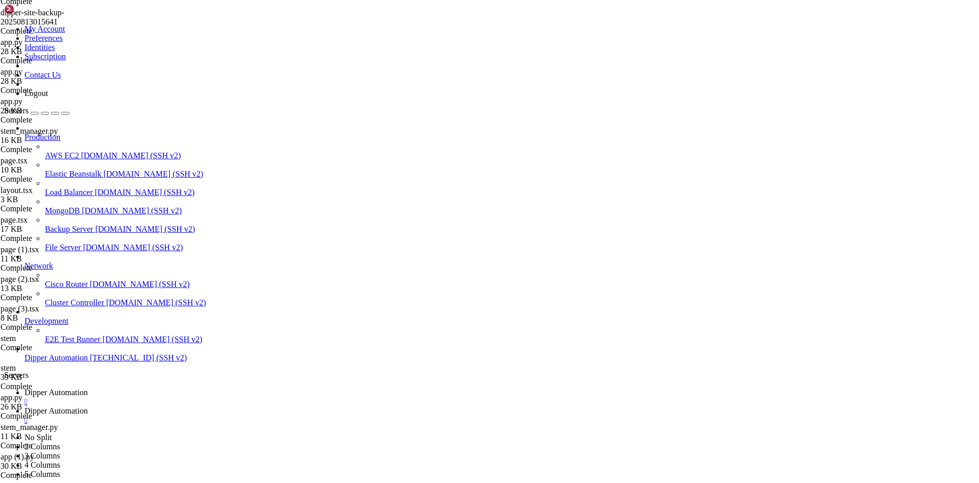
scroll to position [0, 0]
type textarea "1,/main,Início,Dipper,BarChart3"
click at [88, 388] on span "Dipper Automation" at bounding box center [55, 392] width 63 height 9
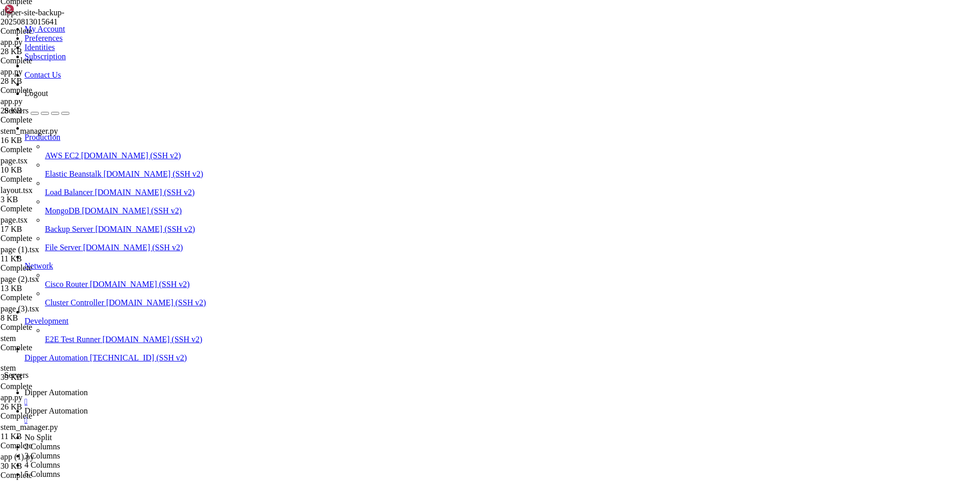
click at [88, 406] on span "Dipper Automation" at bounding box center [55, 410] width 63 height 9
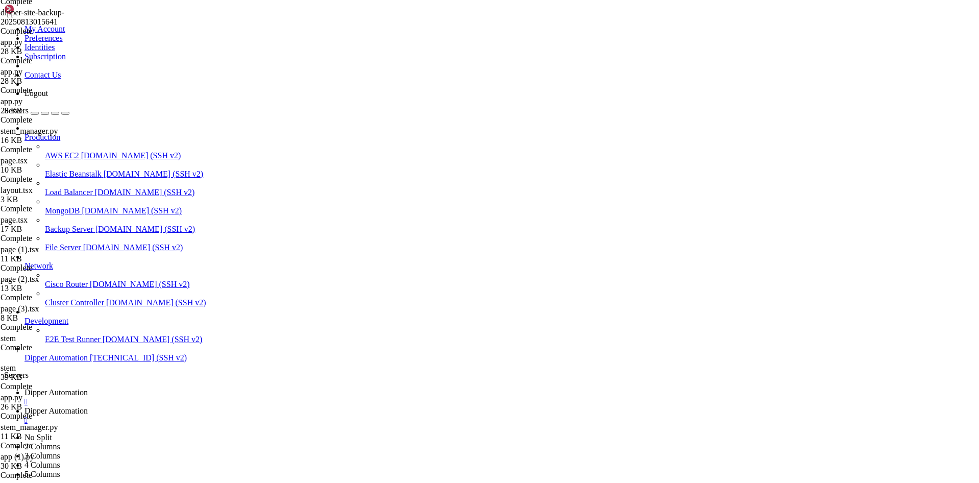
type input "/root/DipperPortal/app/dashboard"
type textarea "}"
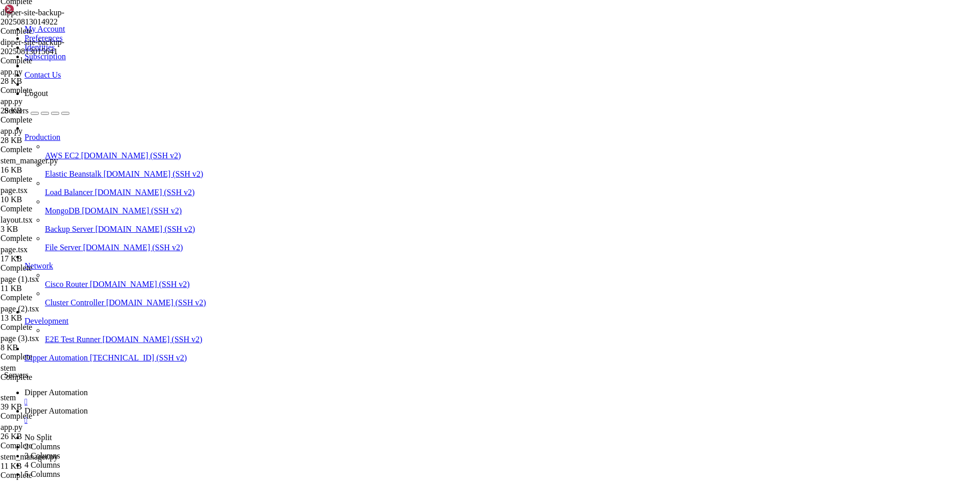
type input "/root/DipperPortal/app"
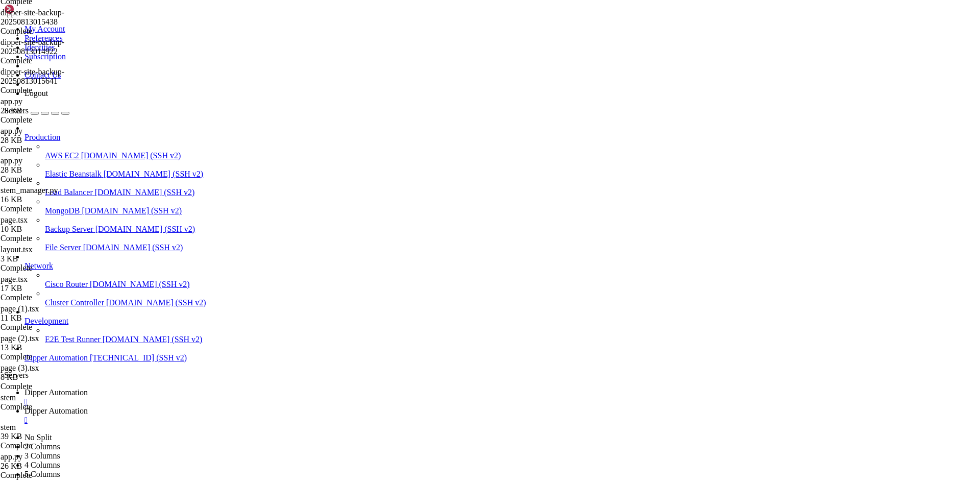
type textarea "@import url("[URL][DOMAIN_NAME]");"
click at [88, 388] on span "Dipper Automation" at bounding box center [55, 392] width 63 height 9
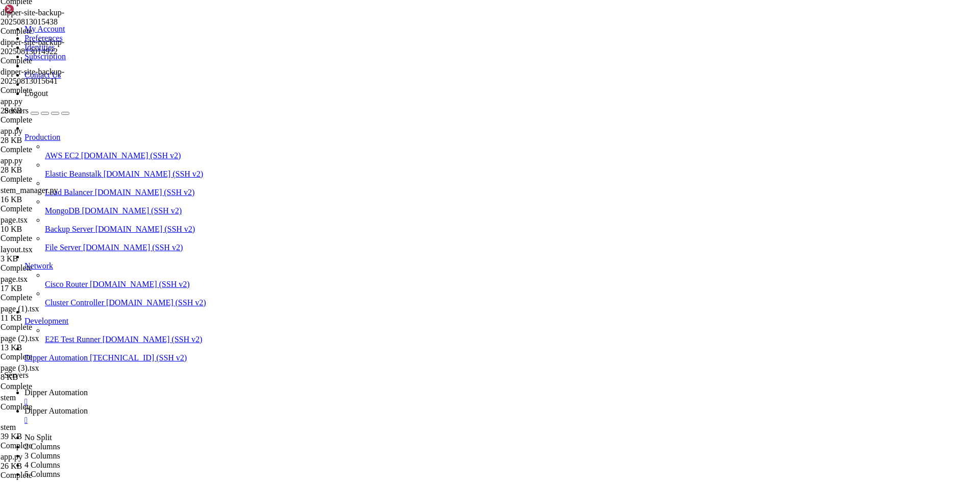
click at [250, 406] on link "Dipper Automation " at bounding box center [499, 415] width 950 height 18
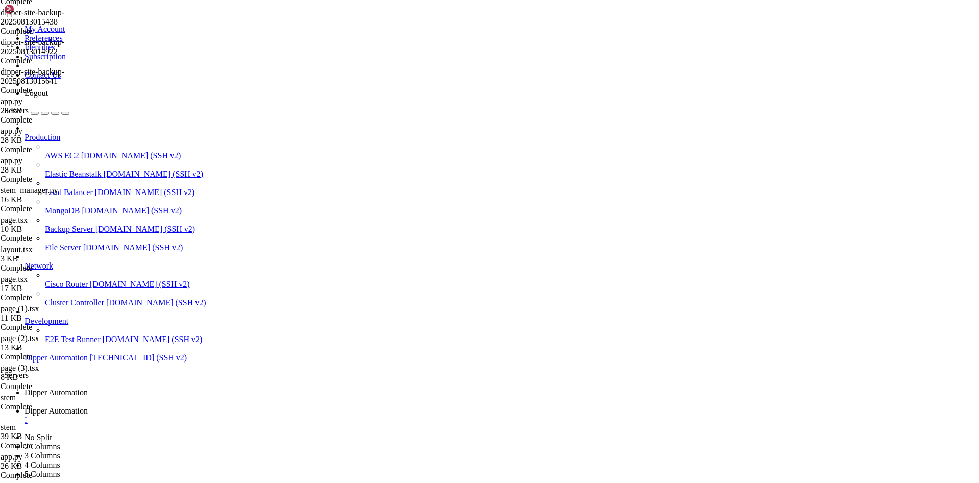
type input "/root/DipperPortal/app/dashboard"
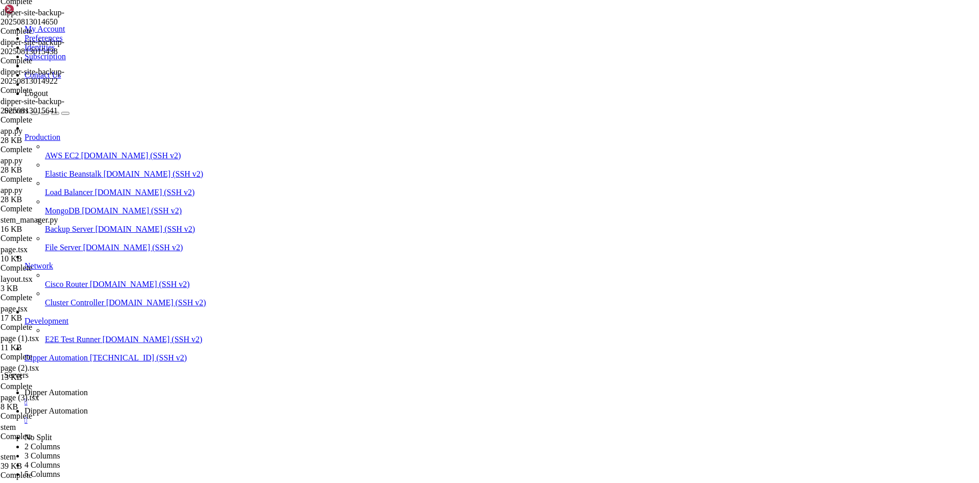
type textarea "}"
click at [88, 388] on span "Dipper Automation" at bounding box center [55, 392] width 63 height 9
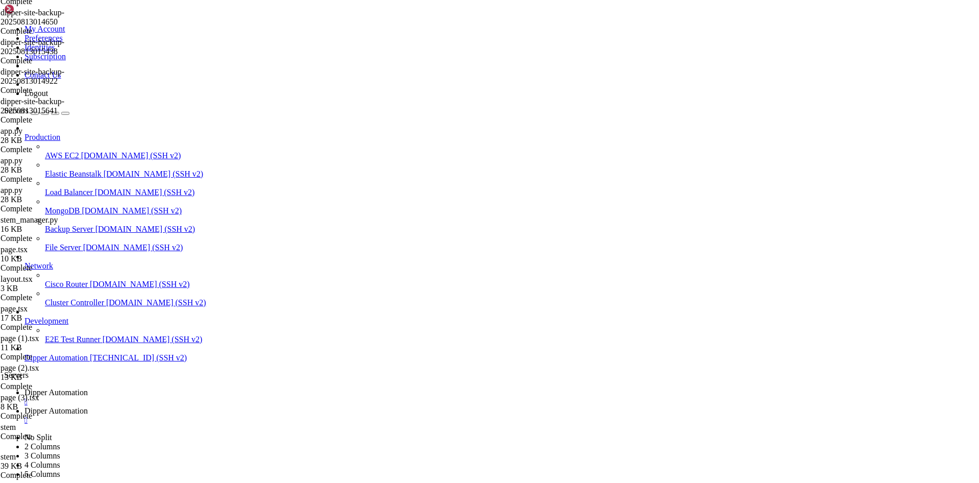
scroll to position [63164, 0]
click at [273, 406] on link "Dipper Automation " at bounding box center [499, 415] width 950 height 18
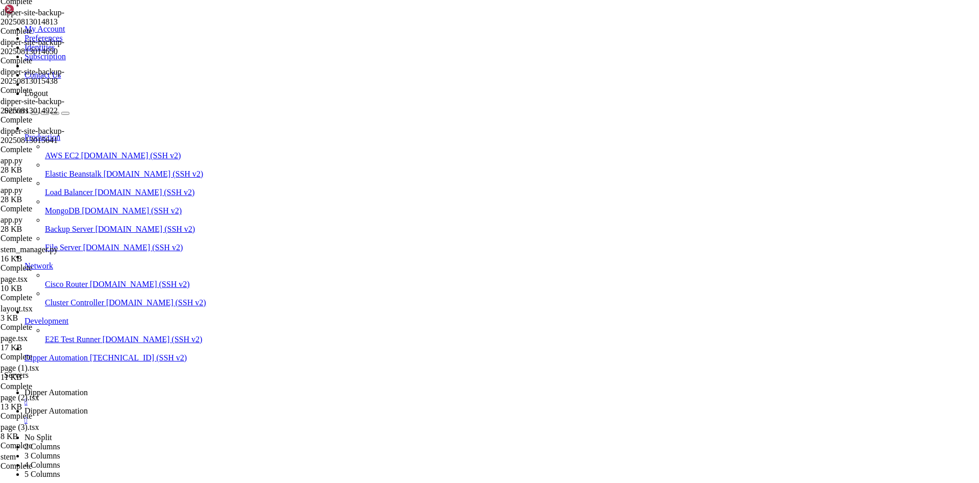
type textarea ""use client""
click at [88, 388] on span "Dipper Automation" at bounding box center [55, 392] width 63 height 9
click at [88, 406] on span "Dipper Automation" at bounding box center [55, 410] width 63 height 9
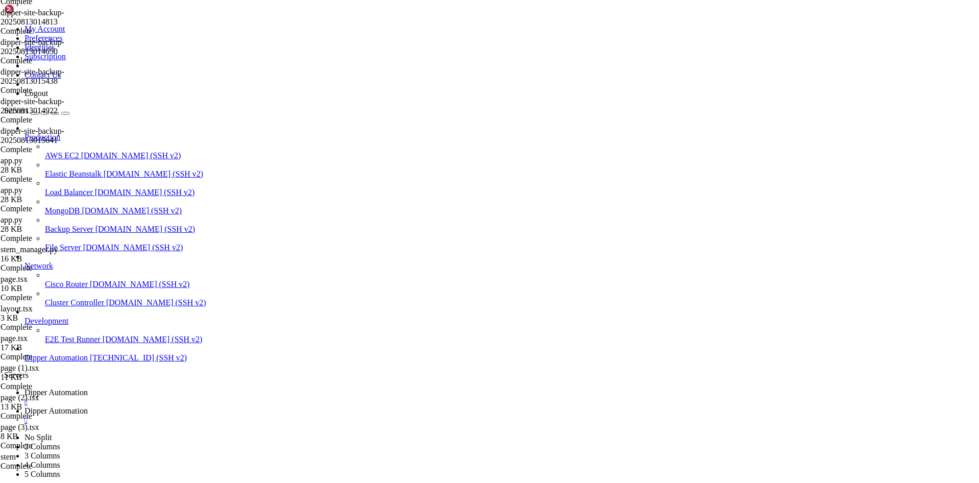
type input "/root/DipperPortal/app"
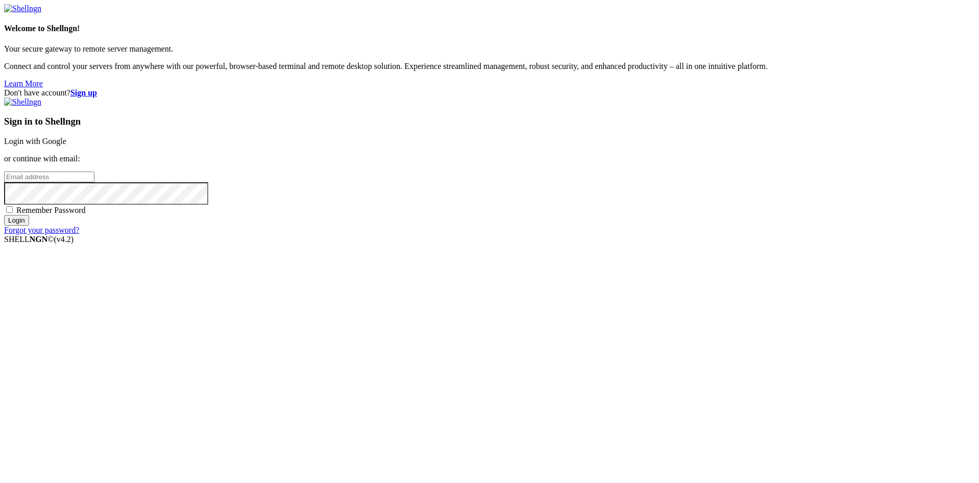
click at [66, 145] on link "Login with Google" at bounding box center [35, 141] width 62 height 9
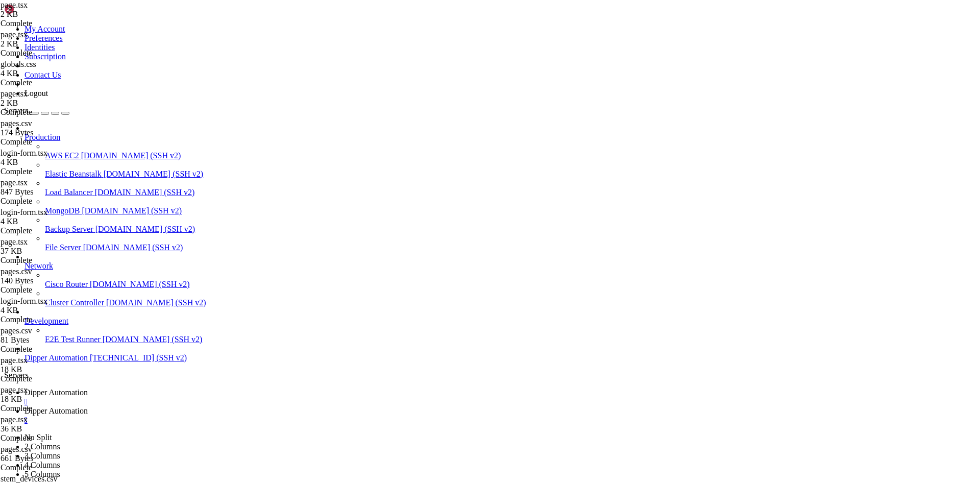
click at [88, 406] on span "Dipper Automation" at bounding box center [55, 410] width 63 height 9
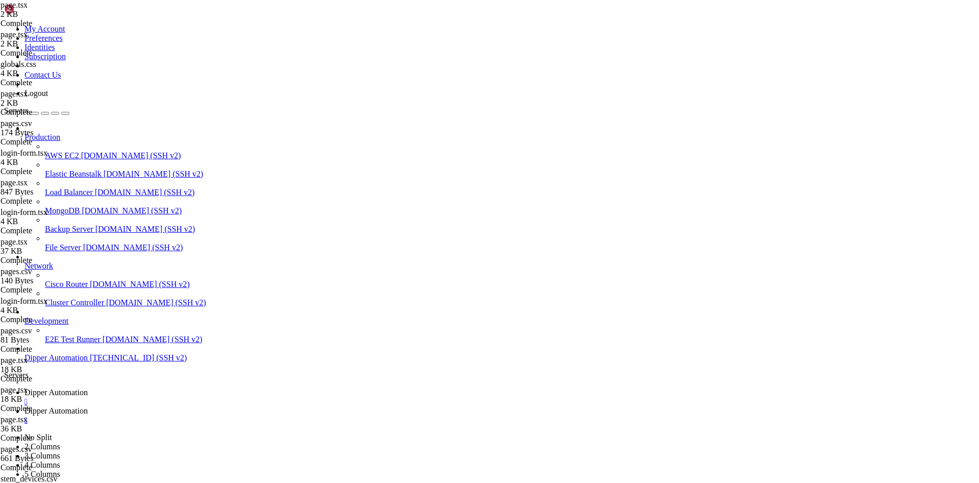
type input "/root/DipperPortal/backend/data"
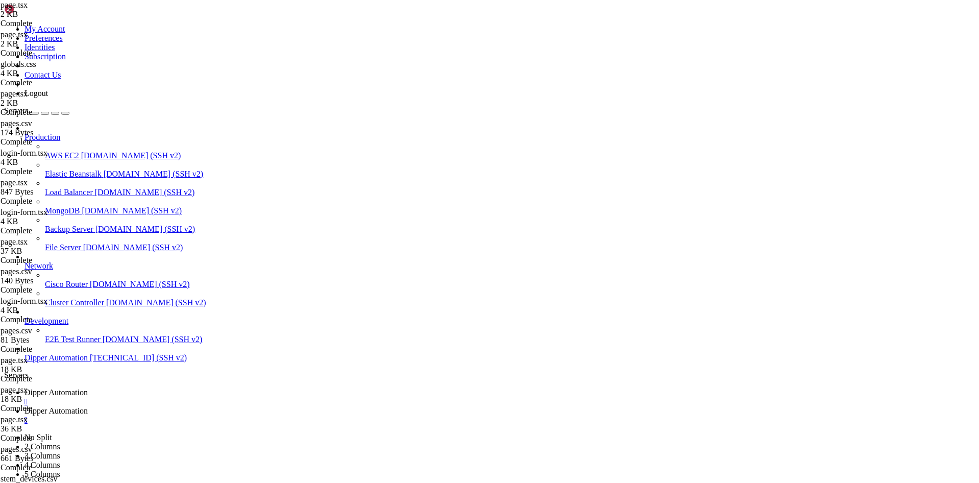
scroll to position [10, 0]
type textarea "d9394d04-51be-40cb-af9b-95ff7a01c0e6,TEste,Quarto,Climatização,,[DATE]T15:19:24…"
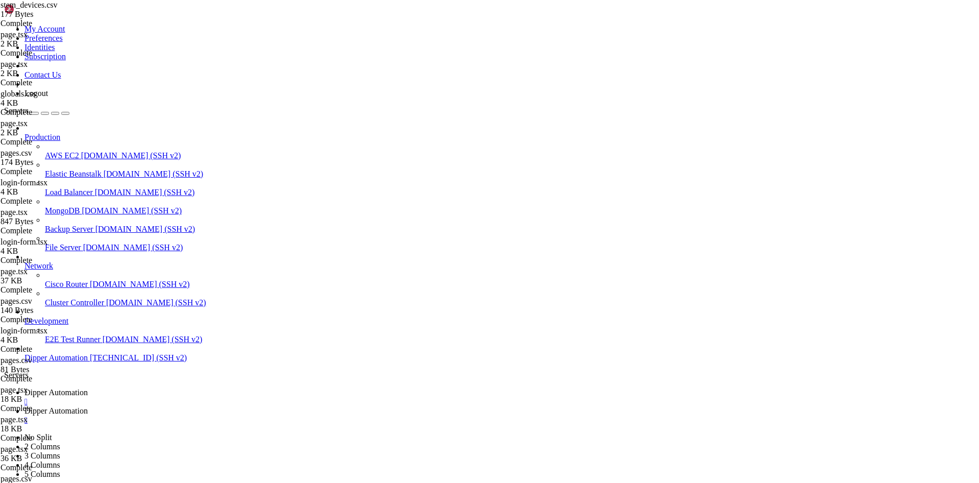
drag, startPoint x: 530, startPoint y: 56, endPoint x: 146, endPoint y: 57, distance: 384.3
paste textarea "d9394d04-51be-40cb-af9b-95ff7a01c0e6,TEste,Quarto,Climatização,,[DATE]T15:19:24…"
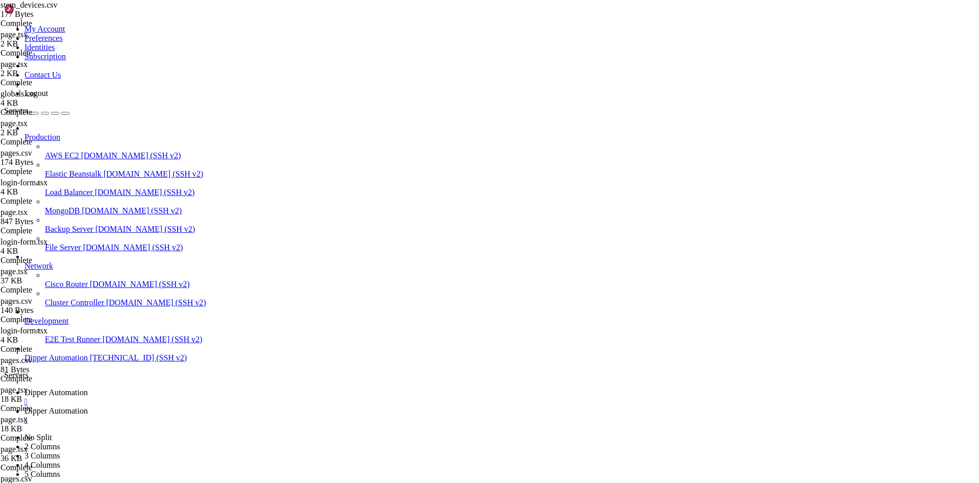
drag, startPoint x: 259, startPoint y: 64, endPoint x: 146, endPoint y: 63, distance: 112.3
type textarea "21-d01,RLY1,Quarto,Climatização,,[DATE]T15:19:24.808566,[DATE]T15:20:49.588468"
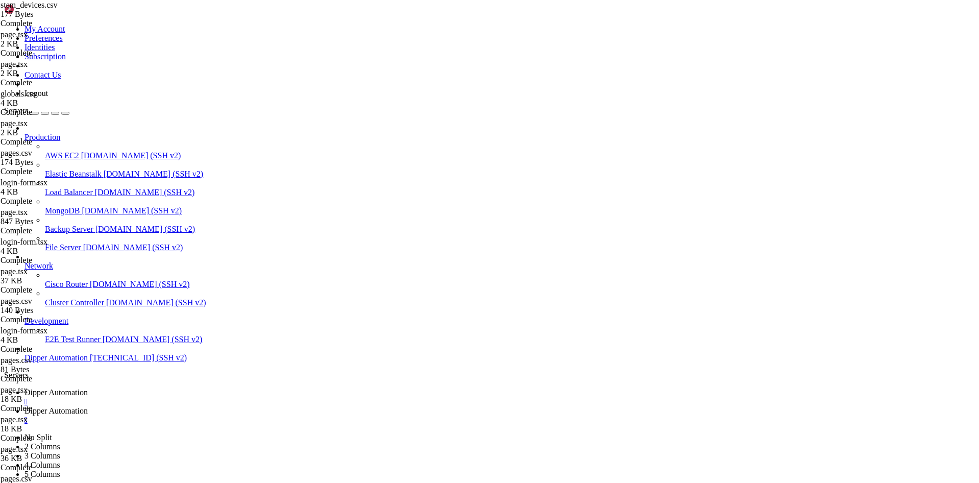
drag, startPoint x: 443, startPoint y: 64, endPoint x: 146, endPoint y: 64, distance: 296.5
paste textarea "21-d01,RLY1,Quarto,Climatização,,[DATE]T15:19:24.808566,[DATE]T15:20:49.588468"
type textarea "21-d01,RLY1,Quarto,Climatização,,[DATE]T15:19:24.808566,[DATE]T15:20:49.588468"
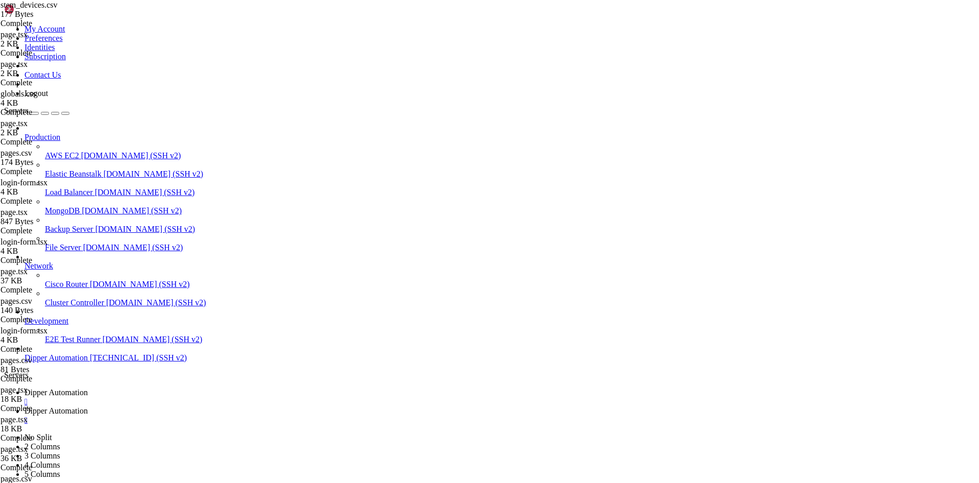
paste textarea "21-d01,RLY1,Quarto,Climatização,,[DATE]T15:19:24.808566,[DATE]T15:20:49.588468"
type textarea "21-d01,RLY1,Quarto,Climatização,,[DATE]T15:19:24.808566,[DATE]T15:20:49.588468"
paste textarea "21-d01,RLY1,Quarto,Climatização,,[DATE]T15:19:24.808566,[DATE]T15:20:49.588468"
type textarea "21-d01,RLY1,Quarto,Climatização,,[DATE]T15:19:24.808566,[DATE]T15:20:49.588468"
paste textarea "21-d01,RLY1,Quarto,Climatização,,[DATE]T15:19:24.808566,[DATE]T15:20:49.588468"
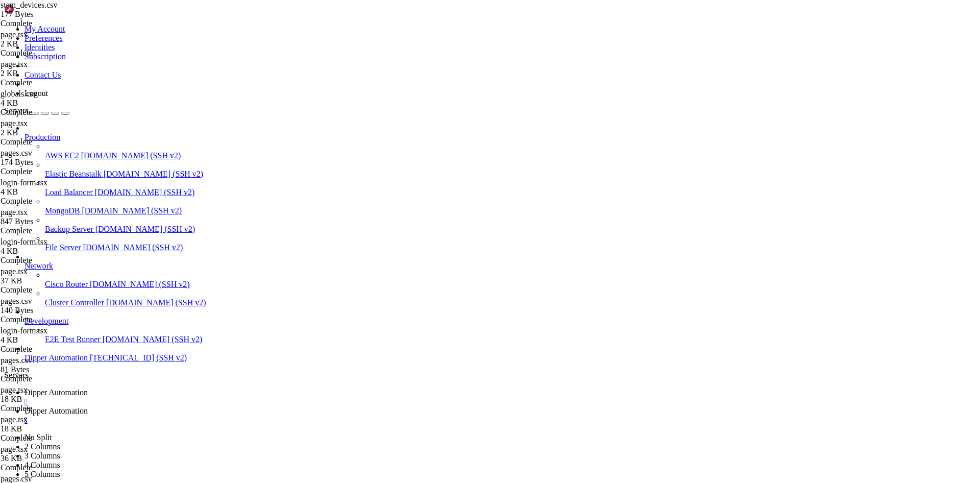
type textarea "21-d01,RLY1,Quarto,Climatização,,[DATE]T15:19:24.808566,[DATE]T15:20:49.588468"
paste textarea "21-d01,RLY1,Quarto,Climatização,,[DATE]T15:19:24.808566,[DATE]T15:20:49.588468"
type textarea "21-d01,RLY1,Quarto,Climatização,,[DATE]T15:19:24.808566,[DATE]T15:20:49.588468"
paste textarea "21-d01,RLY1,Quarto,Climatização,,[DATE]T15:19:24.808566,[DATE]T15:20:49.588468"
type textarea "21-d01,RLY1,Quarto,Climatização,,[DATE]T15:19:24.808566,[DATE]T15:20:49.588468"
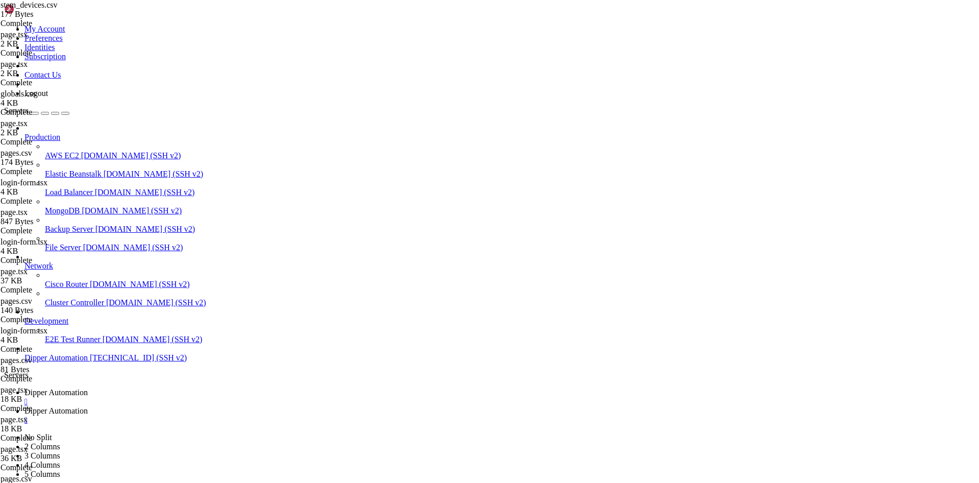
paste textarea "21-d01,RLY1,Quarto,Climatização,,[DATE]T15:19:24.808566,[DATE]T15:20:49.588468"
type textarea "21-d01,RLY1,Quarto,Climatização,,[DATE]T15:19:24.808566,[DATE]T15:20:49.588468"
paste textarea "21-d01,RLY1,Quarto,Climatização,,[DATE]T15:19:24.808566,[DATE]T15:20:49.588468"
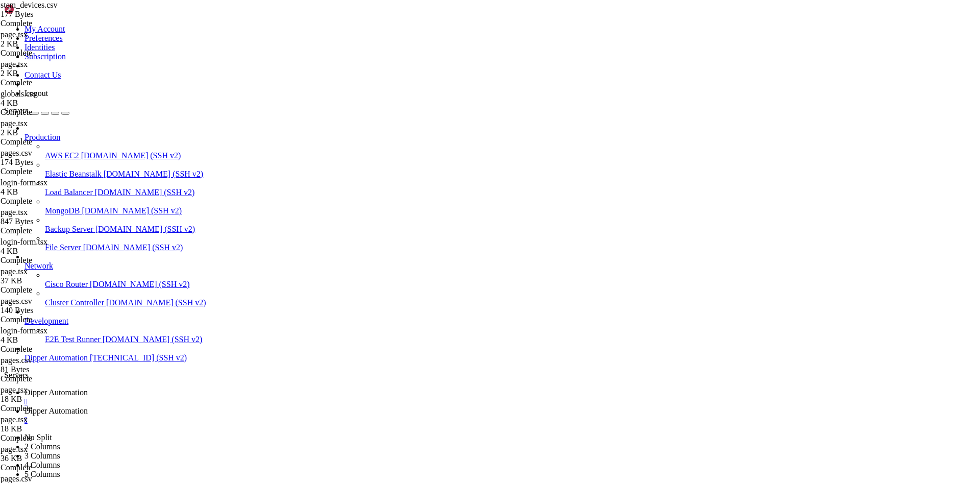
type textarea "21-d11,RLY1,Quarto,Climatização,,[DATE]T15:19:24.808566,[DATE]T15:20:49.588468"
paste textarea "21-d01,RLY1,Quarto,Climatização,,[DATE]T15:19:24.808566,[DATE]T15:20:49.588468"
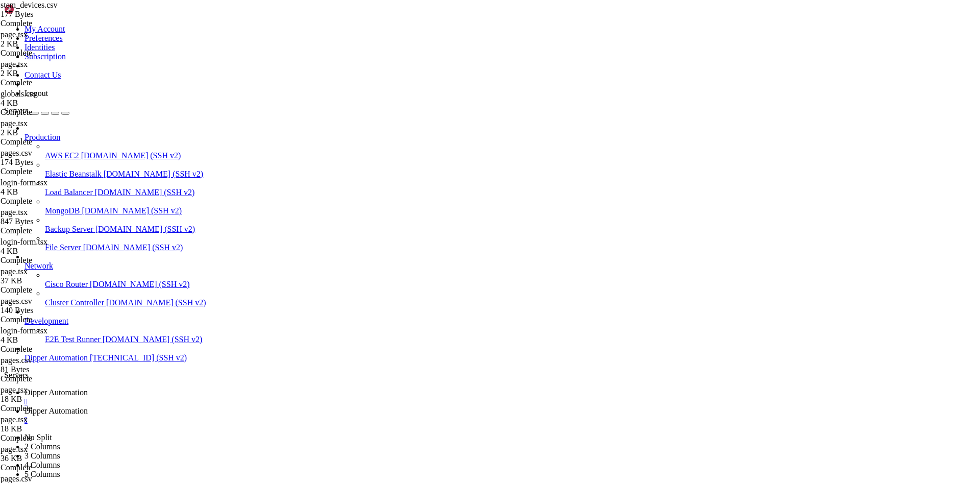
scroll to position [0, 4]
type textarea "21-d12,RLY10,Quarto,Climatização,,[DATE]T15:19:24.808566,[DATE]T15:20:49.588468"
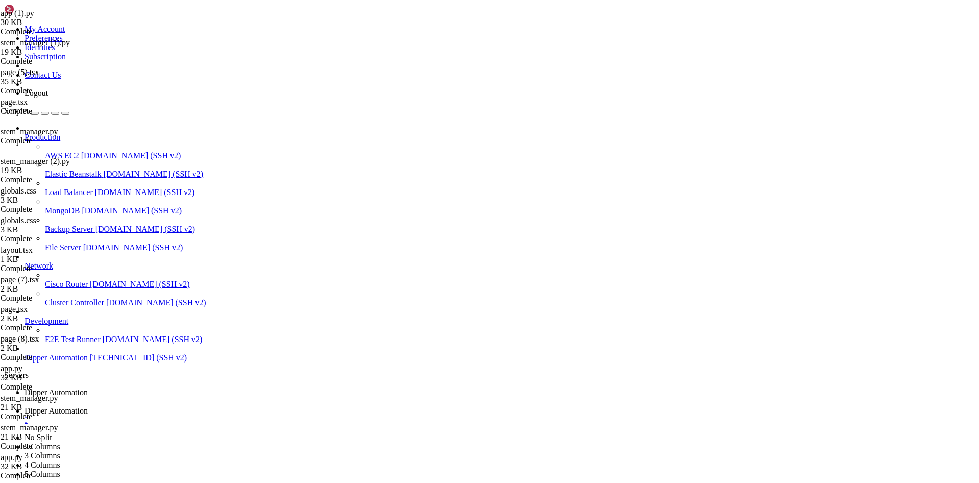
scroll to position [56, 0]
click at [145, 388] on link "Dipper Automation " at bounding box center [499, 397] width 950 height 18
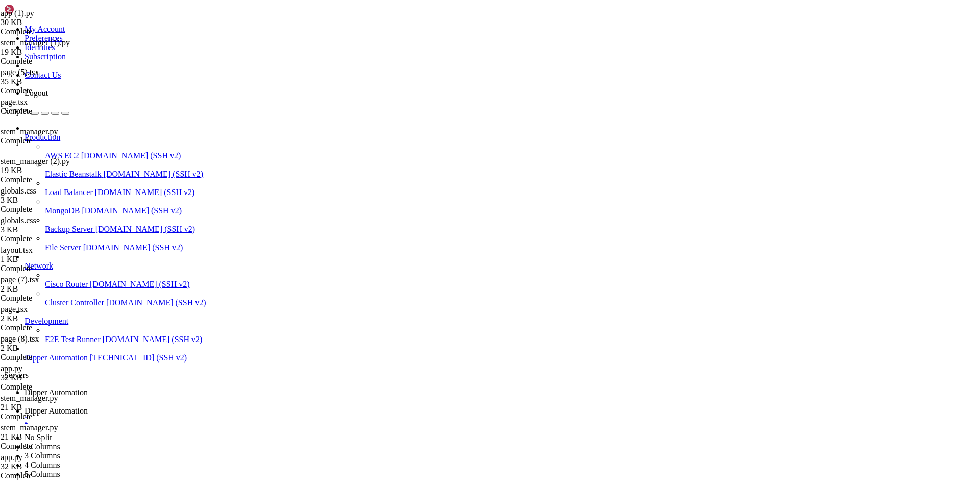
scroll to position [64864, 0]
click at [88, 406] on span "Dipper Automation" at bounding box center [55, 410] width 63 height 9
click at [182, 388] on link "Dipper Automation " at bounding box center [499, 397] width 950 height 18
click at [88, 406] on span "Dipper Automation" at bounding box center [55, 410] width 63 height 9
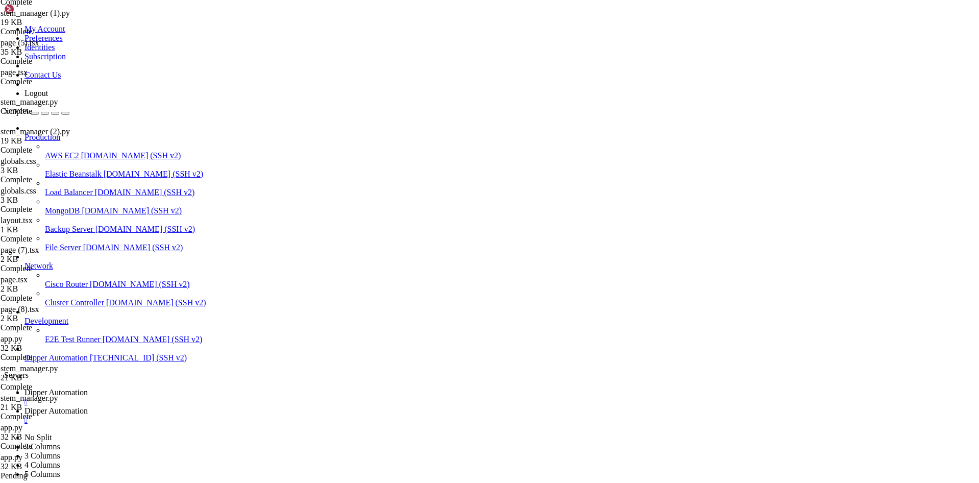
click at [88, 388] on span "Dipper Automation" at bounding box center [55, 392] width 63 height 9
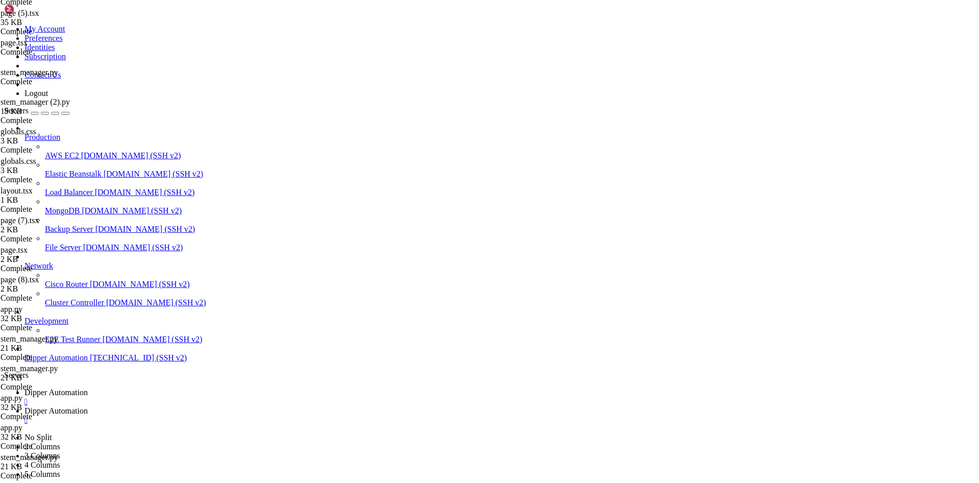
click at [88, 406] on span "Dipper Automation" at bounding box center [55, 410] width 63 height 9
type input "/root/DipperPortal/backend"
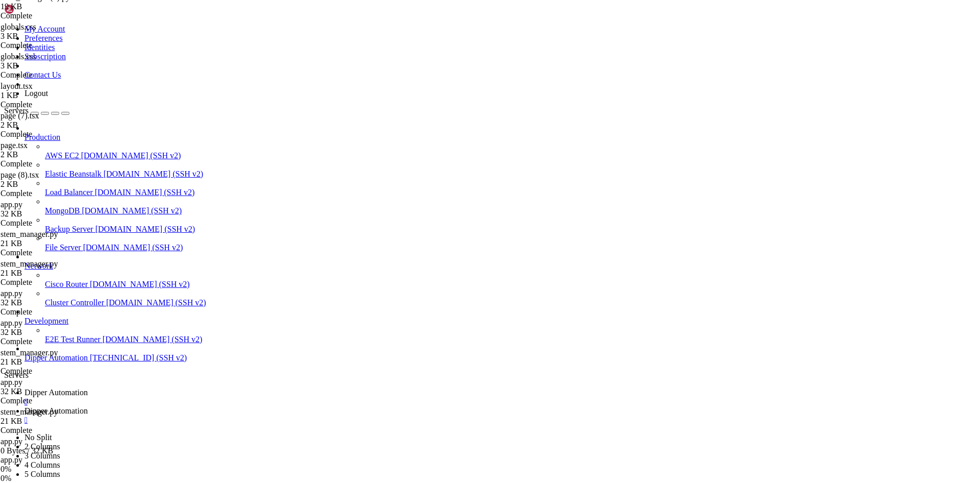
scroll to position [2952, 0]
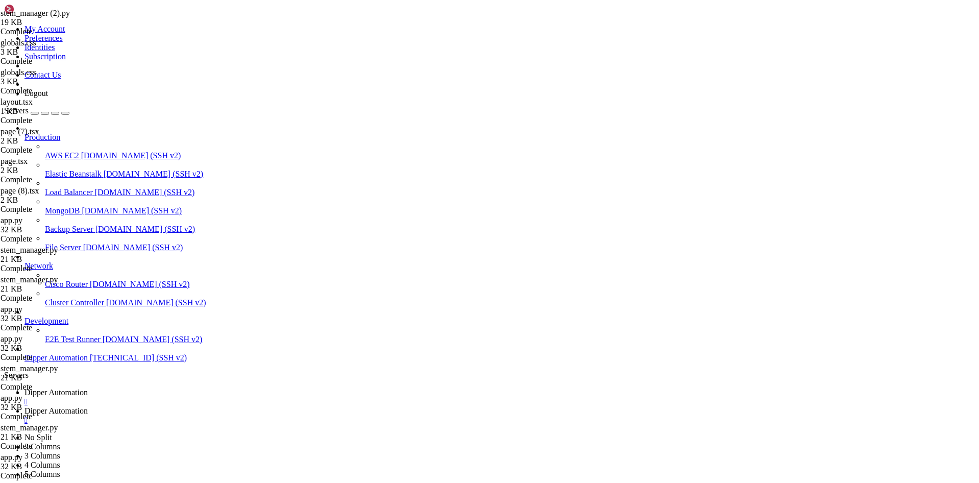
click at [88, 388] on span "Dipper Automation" at bounding box center [55, 392] width 63 height 9
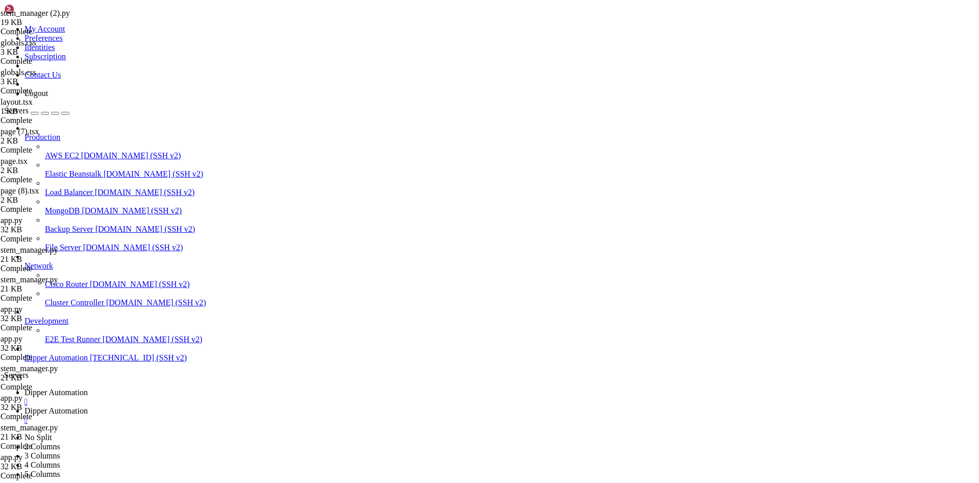
scroll to position [66981, 0]
click at [264, 406] on link "Dipper Automation " at bounding box center [499, 415] width 950 height 18
type input "/root/DipperPortal/backend/data"
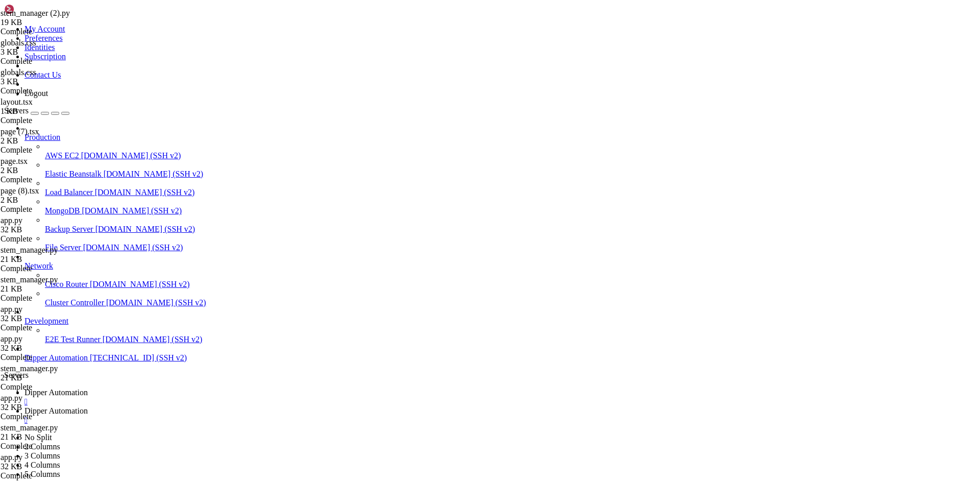
scroll to position [56, 0]
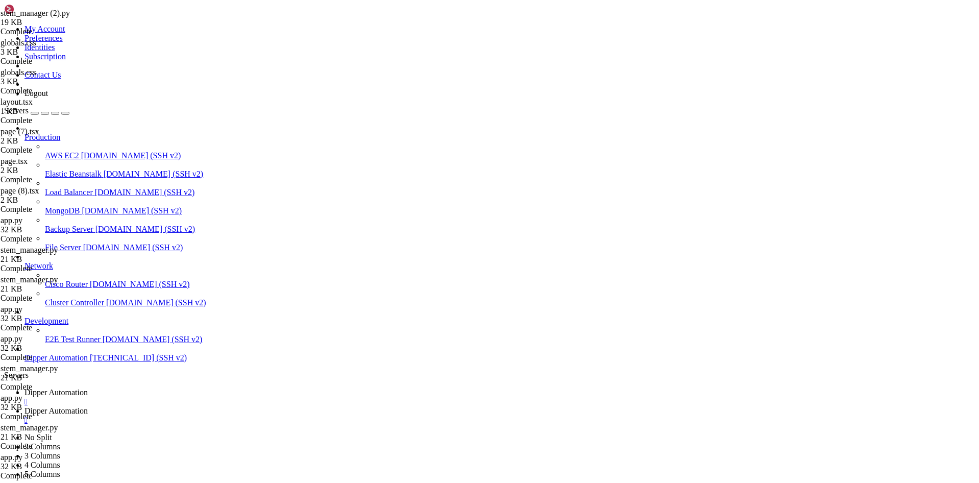
type textarea "3,matheus_costa@jabil.com,Freire2025*,Matheus Costa"
click at [185, 388] on link "Dipper Automation " at bounding box center [499, 397] width 950 height 18
click at [88, 406] on span "Dipper Automation" at bounding box center [55, 410] width 63 height 9
click at [188, 388] on link "Dipper Automation " at bounding box center [499, 397] width 950 height 18
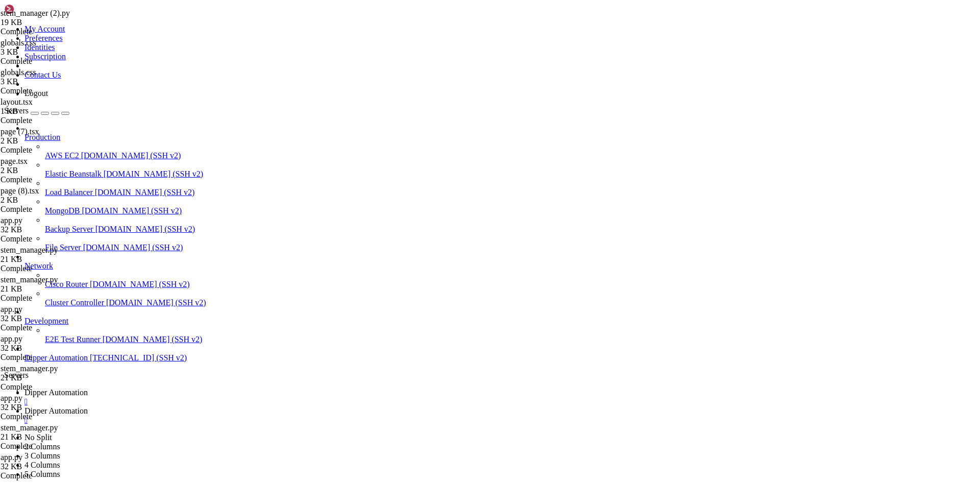
click at [88, 406] on span "Dipper Automation" at bounding box center [55, 410] width 63 height 9
drag, startPoint x: 515, startPoint y: 53, endPoint x: 472, endPoint y: 56, distance: 43.0
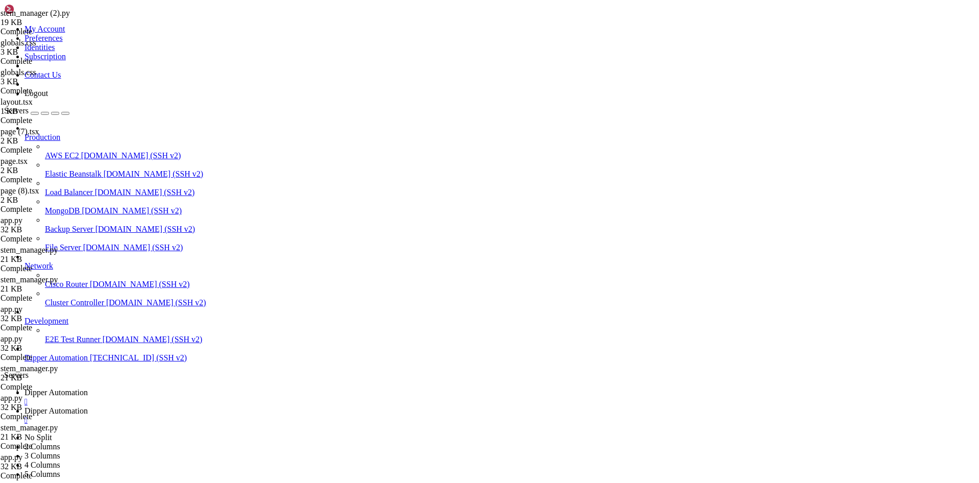
type textarea "d9394d04-51be-40cb-af9b-95ff7a01c0e6,TEste,Quarto,Climatização,,[DATE]T15:19:24…"
drag, startPoint x: 518, startPoint y: 56, endPoint x: 151, endPoint y: 58, distance: 367.4
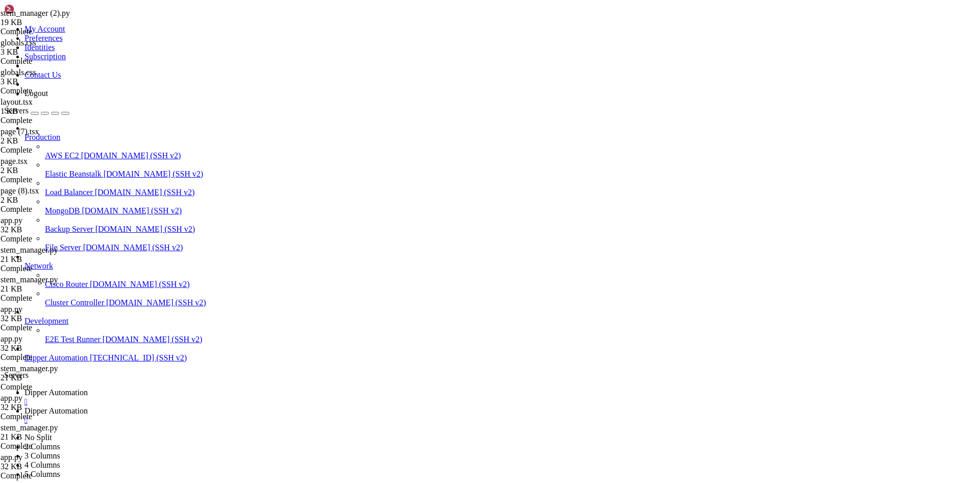
scroll to position [0, 10]
type textarea "21-d07,Lampada MakerSpace,MakerSpace,cat-1,,2025-08-13T15:19:24.808566,2025-08-…"
click at [385, 388] on ul "Dipper Automation  Dipper Automation " at bounding box center [489, 406] width 971 height 37
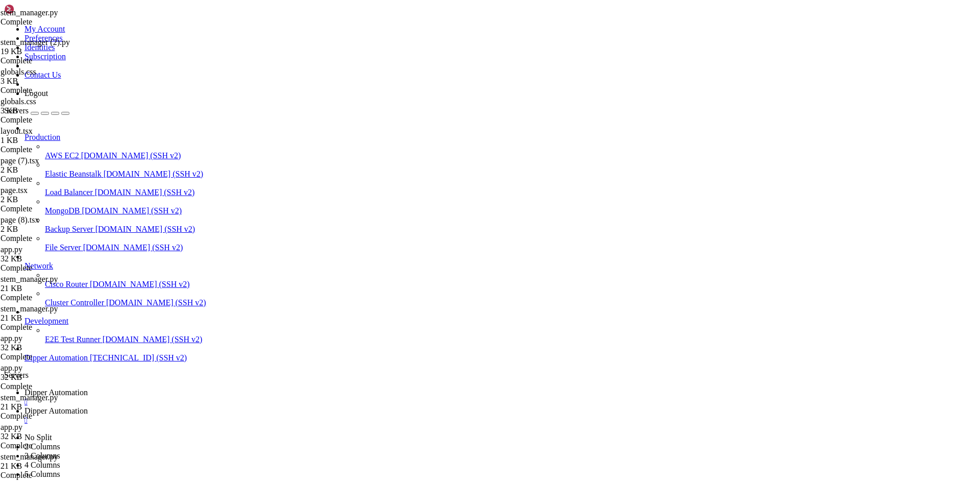
type textarea "21-d02,Led Corredor,Hall Criar,cat-1,,2025-08-13T15:19:24.808566,2025-08-13T18:…"
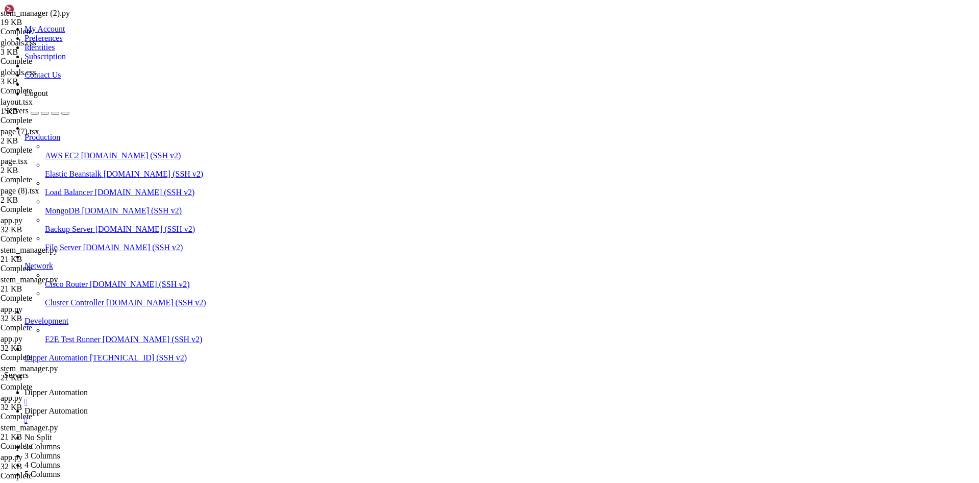
type textarea "21-d09,Lampada Estudos,Sala de Estudos,cat-1,,2025-08-13T15:19:24.808566,2025-0…"
click at [88, 388] on span "Dipper Automation" at bounding box center [55, 392] width 63 height 9
